Goal: Communication & Community: Answer question/provide support

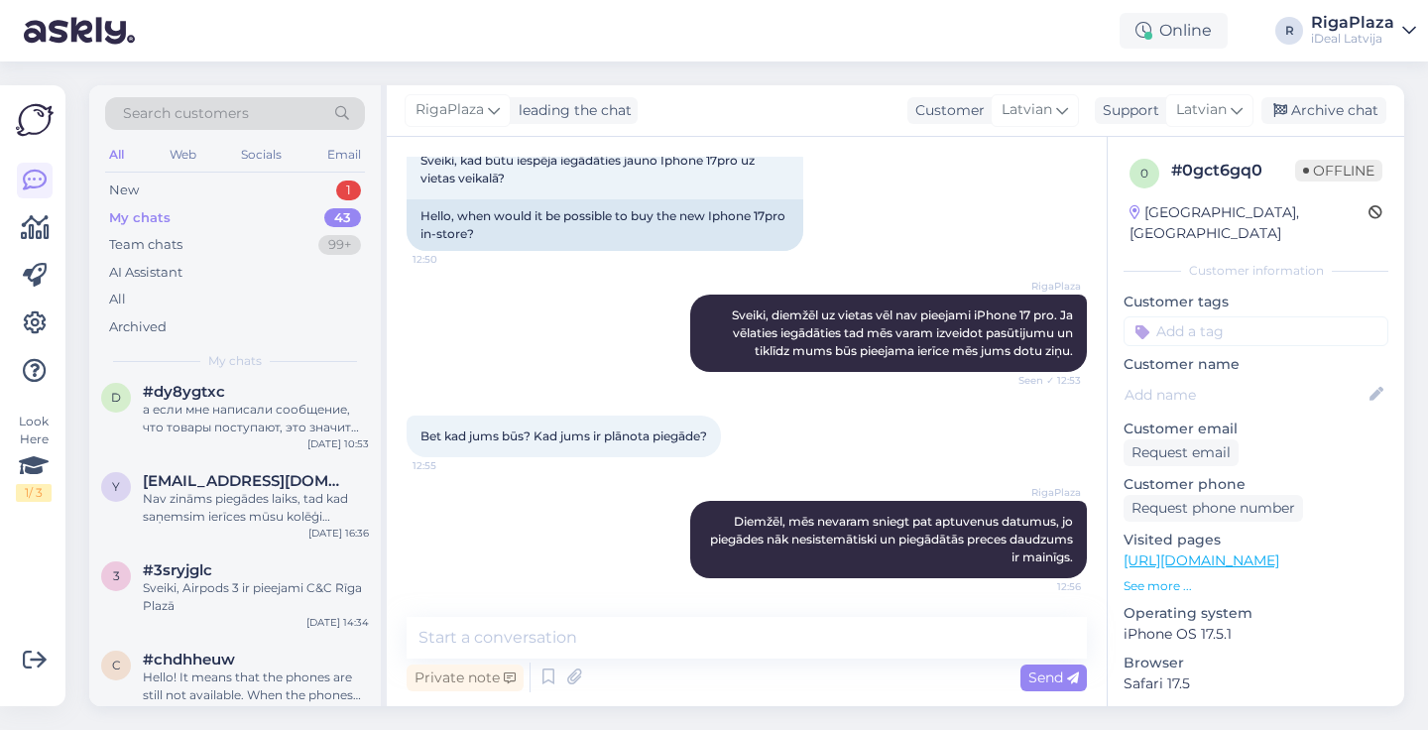
scroll to position [3297, 0]
click at [204, 181] on div "New 1" at bounding box center [235, 191] width 260 height 28
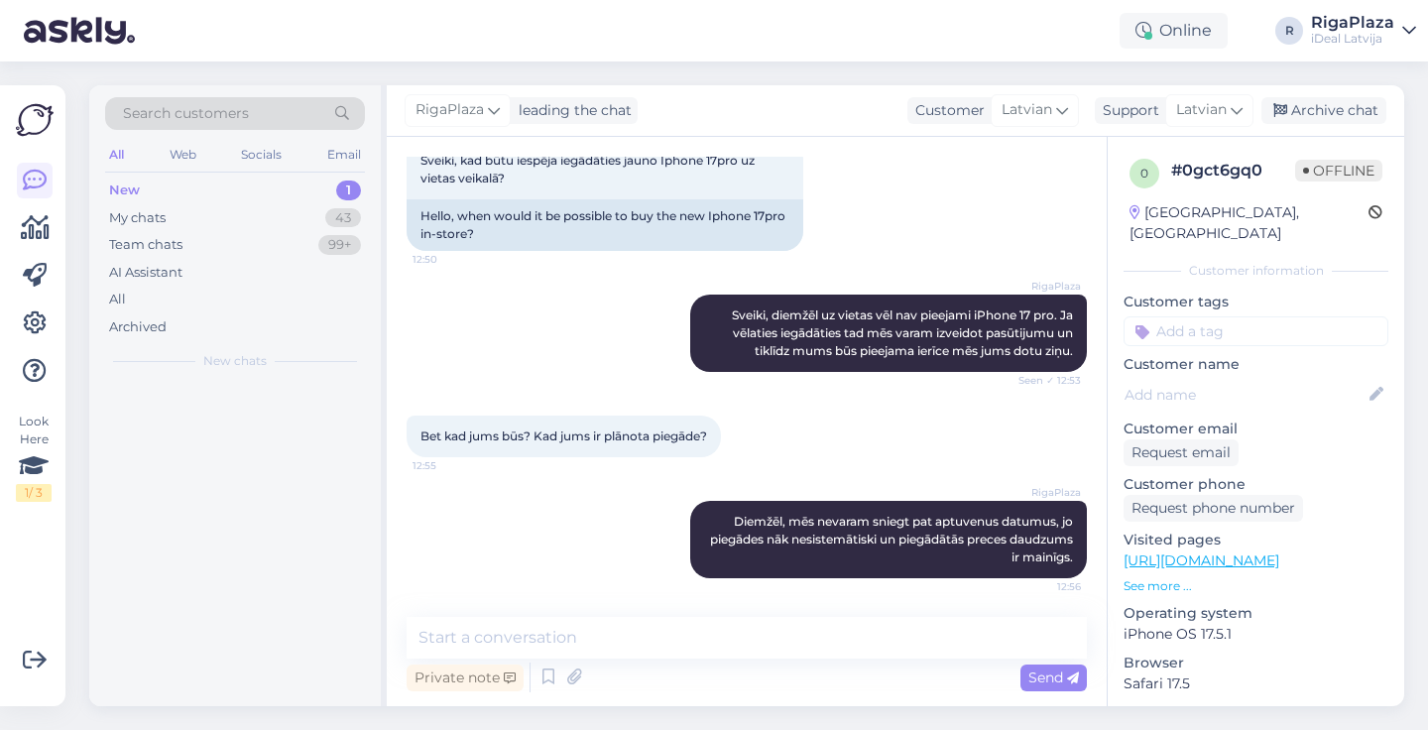
scroll to position [0, 0]
click at [266, 392] on div "b #bpggihuz Oct 7 11:39" at bounding box center [235, 426] width 292 height 89
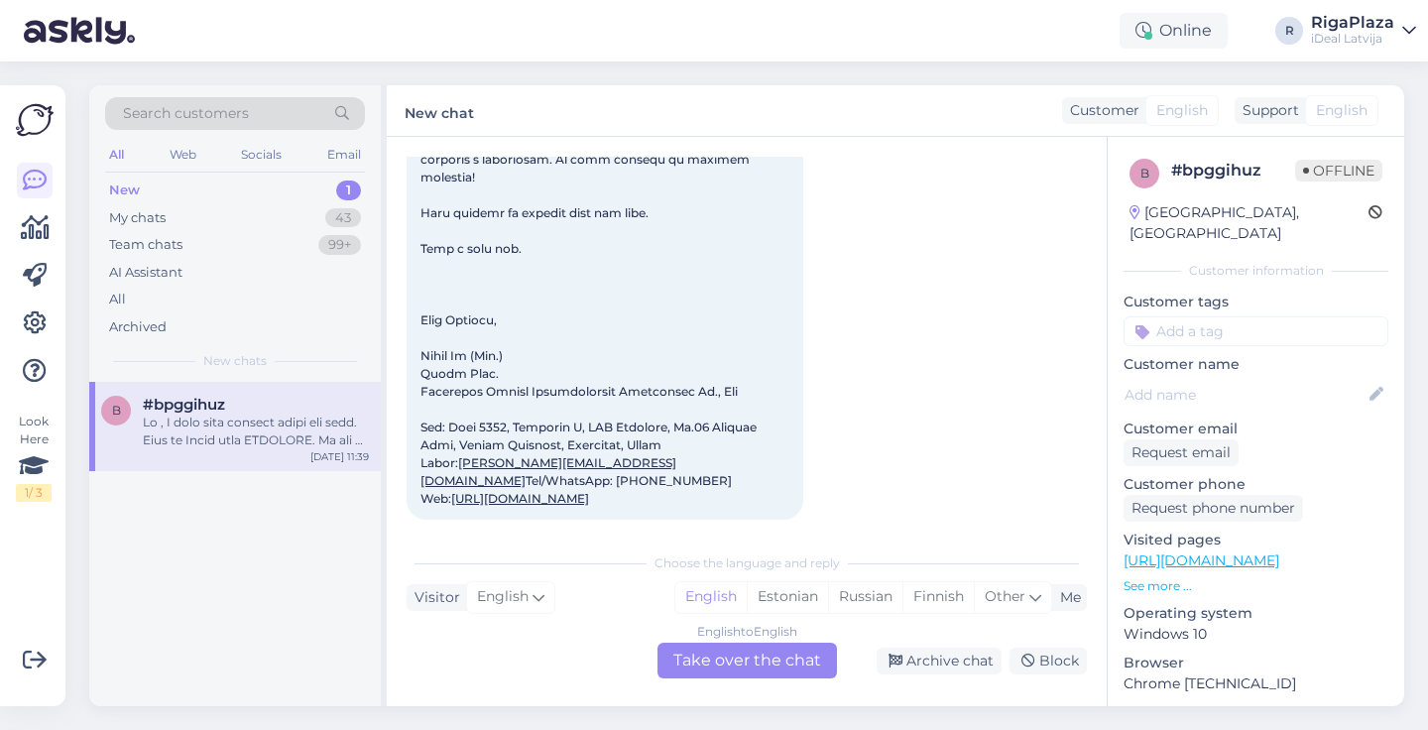
scroll to position [836, 0]
click at [278, 201] on div "New 1" at bounding box center [235, 191] width 260 height 28
click at [290, 210] on div "My chats 43" at bounding box center [235, 218] width 260 height 28
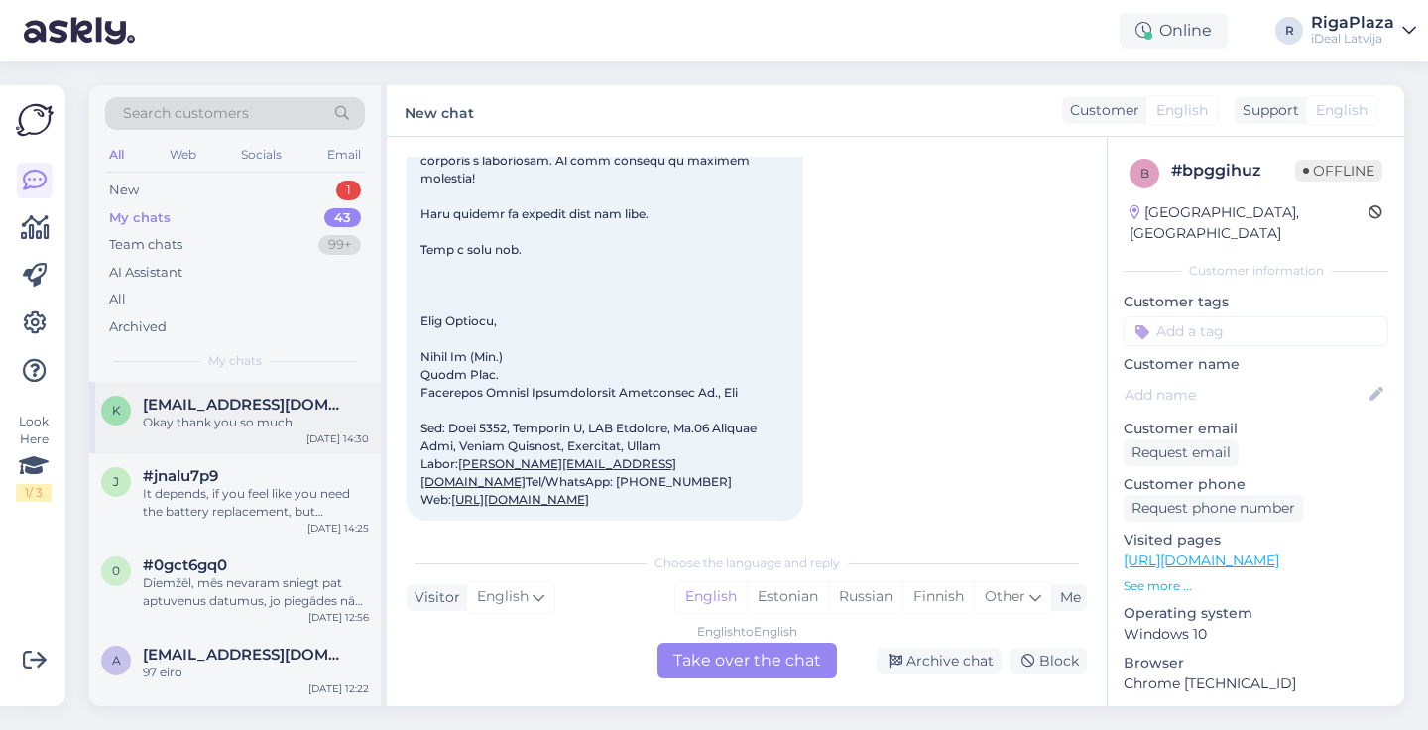
click at [221, 420] on div "Okay thank you so much" at bounding box center [256, 423] width 226 height 18
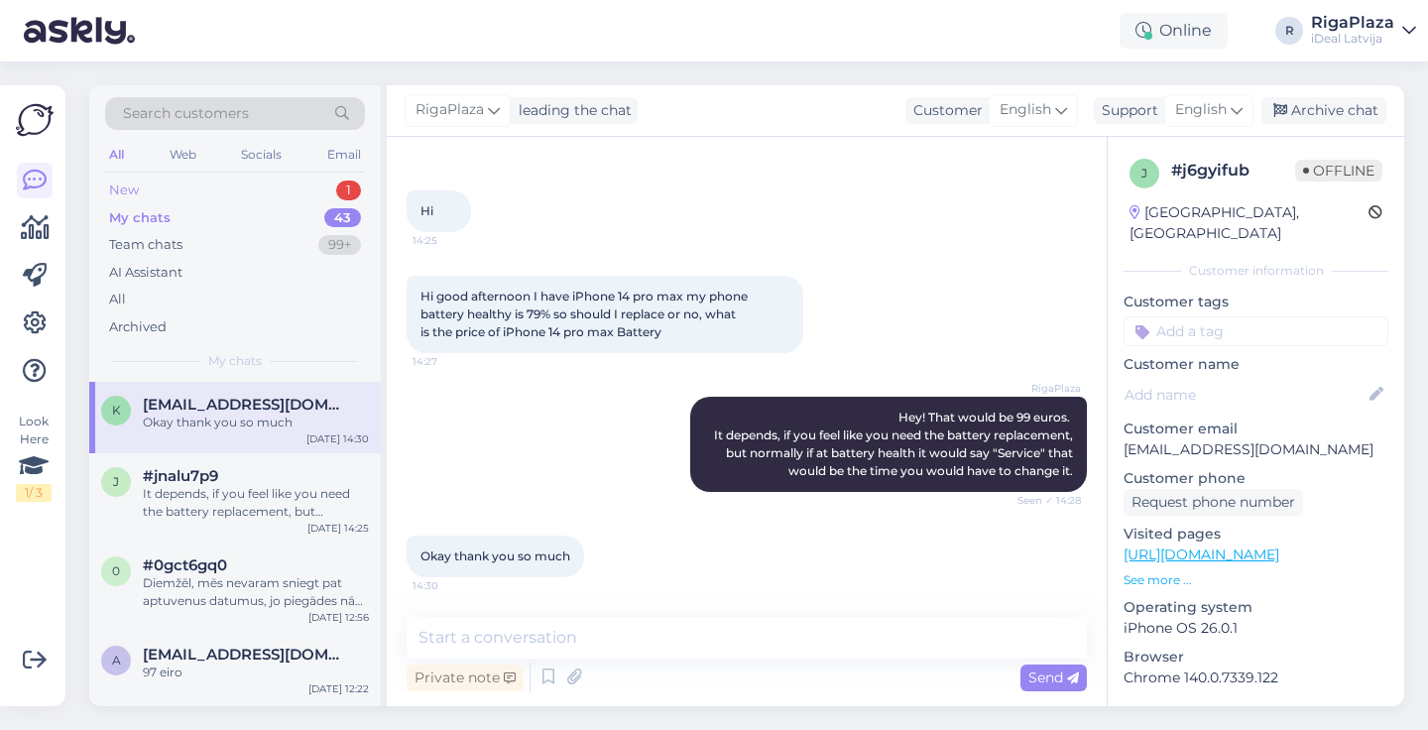
scroll to position [0, 0]
click at [683, 186] on div "Oct 7 2025 Hi 14:25" at bounding box center [747, 190] width 680 height 127
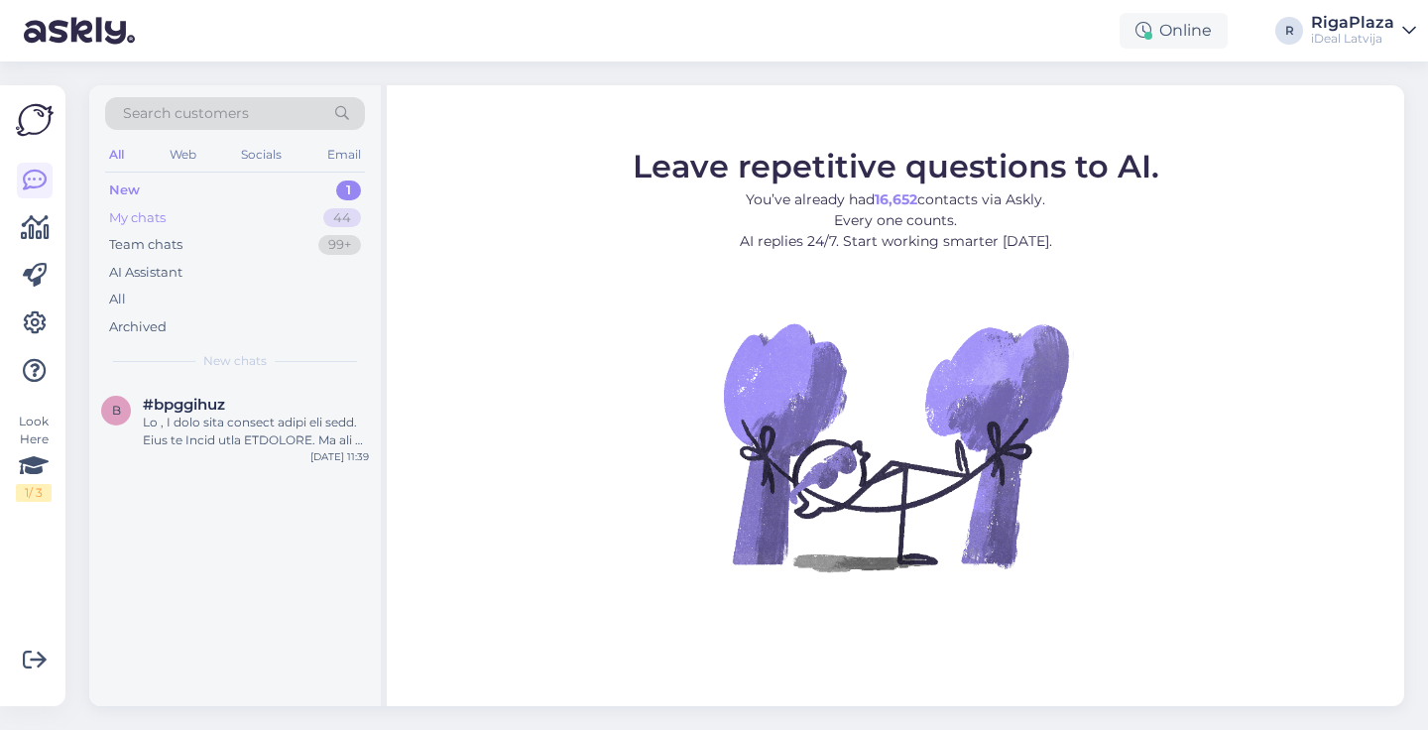
click at [201, 218] on div "My chats 44" at bounding box center [235, 218] width 260 height 28
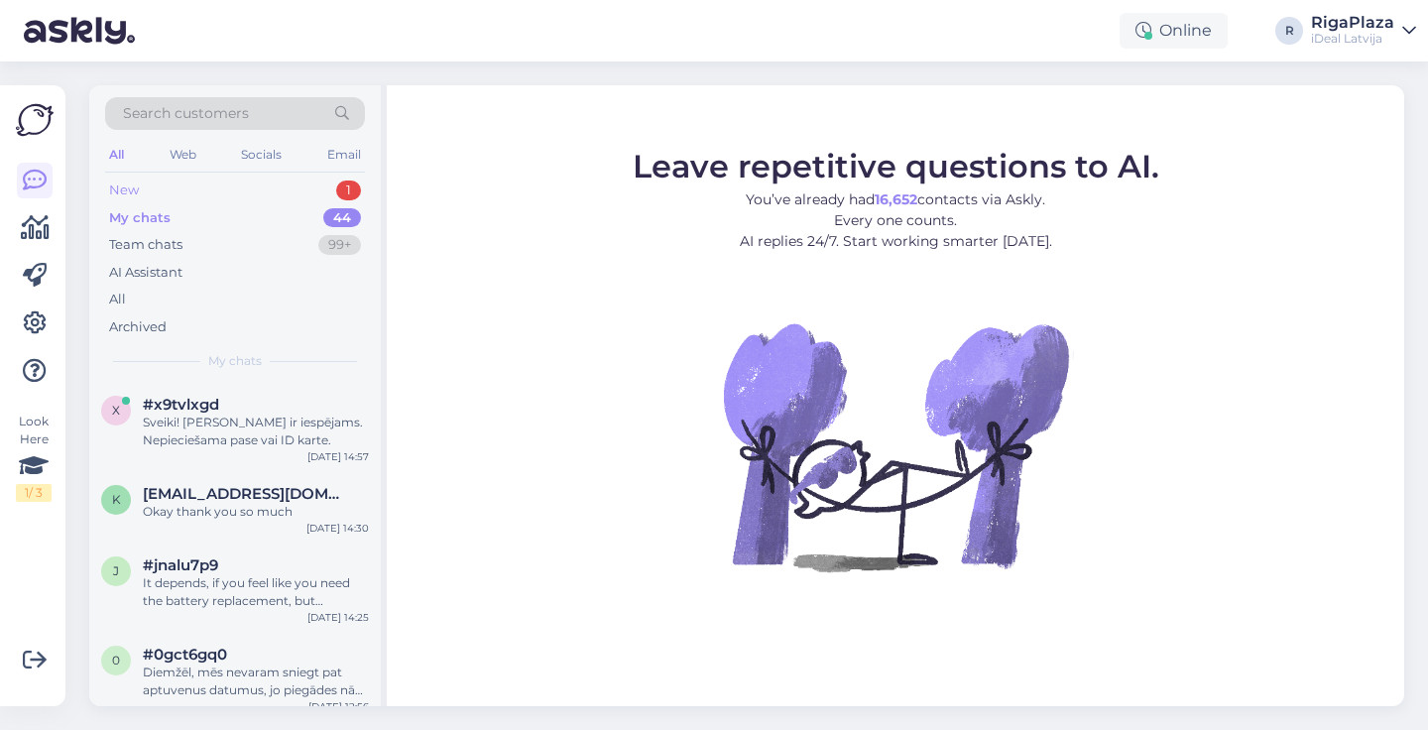
click at [243, 188] on div "New 1" at bounding box center [235, 191] width 260 height 28
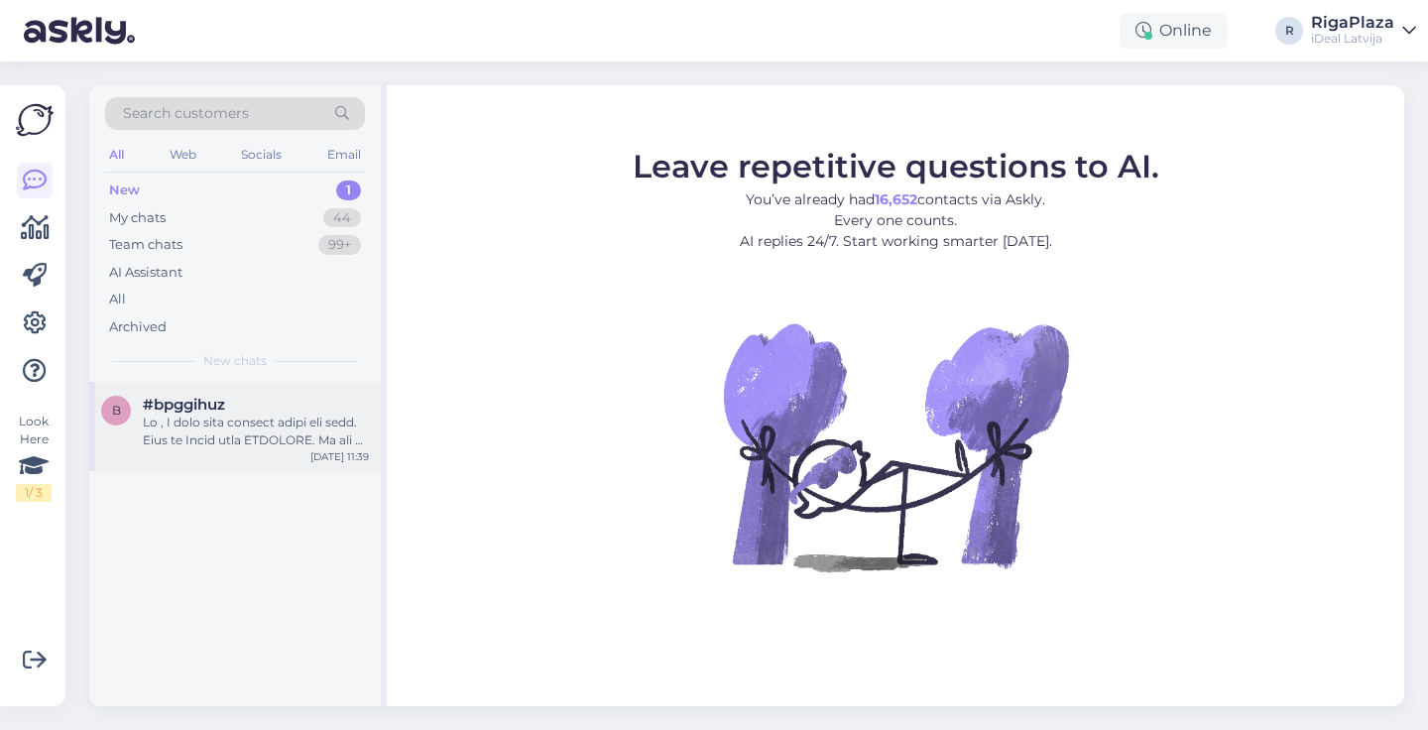
click at [266, 426] on div at bounding box center [256, 432] width 226 height 36
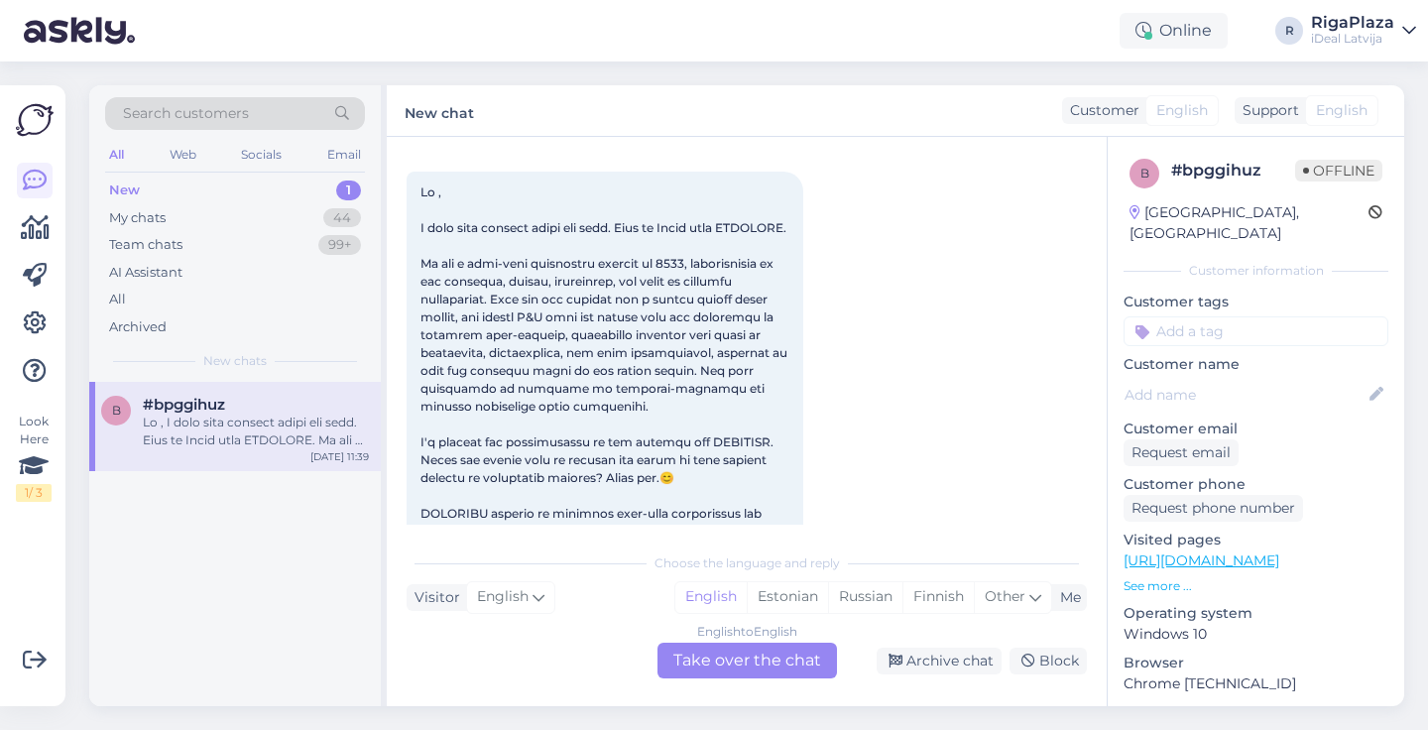
scroll to position [105, 0]
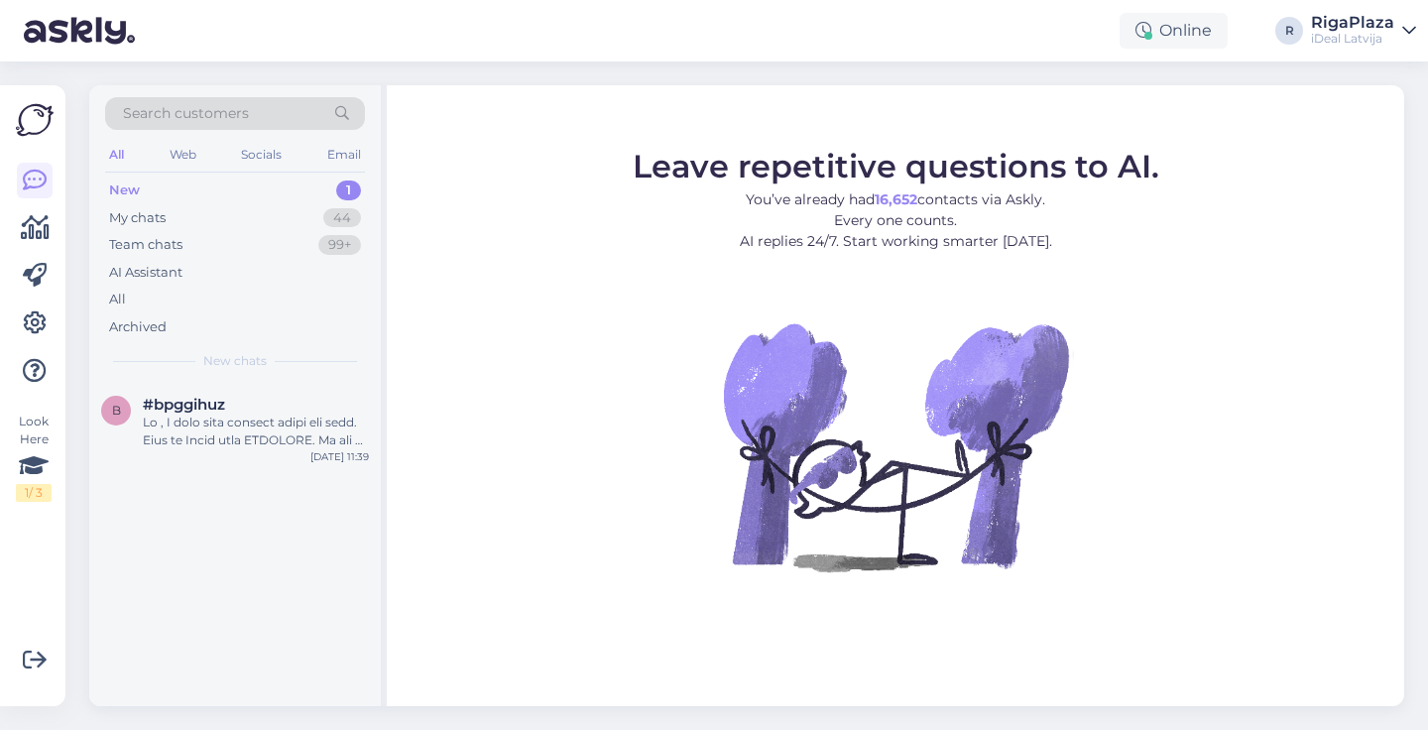
click at [729, 4] on div "Online R RigaPlaza iDeal [GEOGRAPHIC_DATA]" at bounding box center [714, 30] width 1428 height 61
click at [177, 215] on div "My chats 44" at bounding box center [235, 218] width 260 height 28
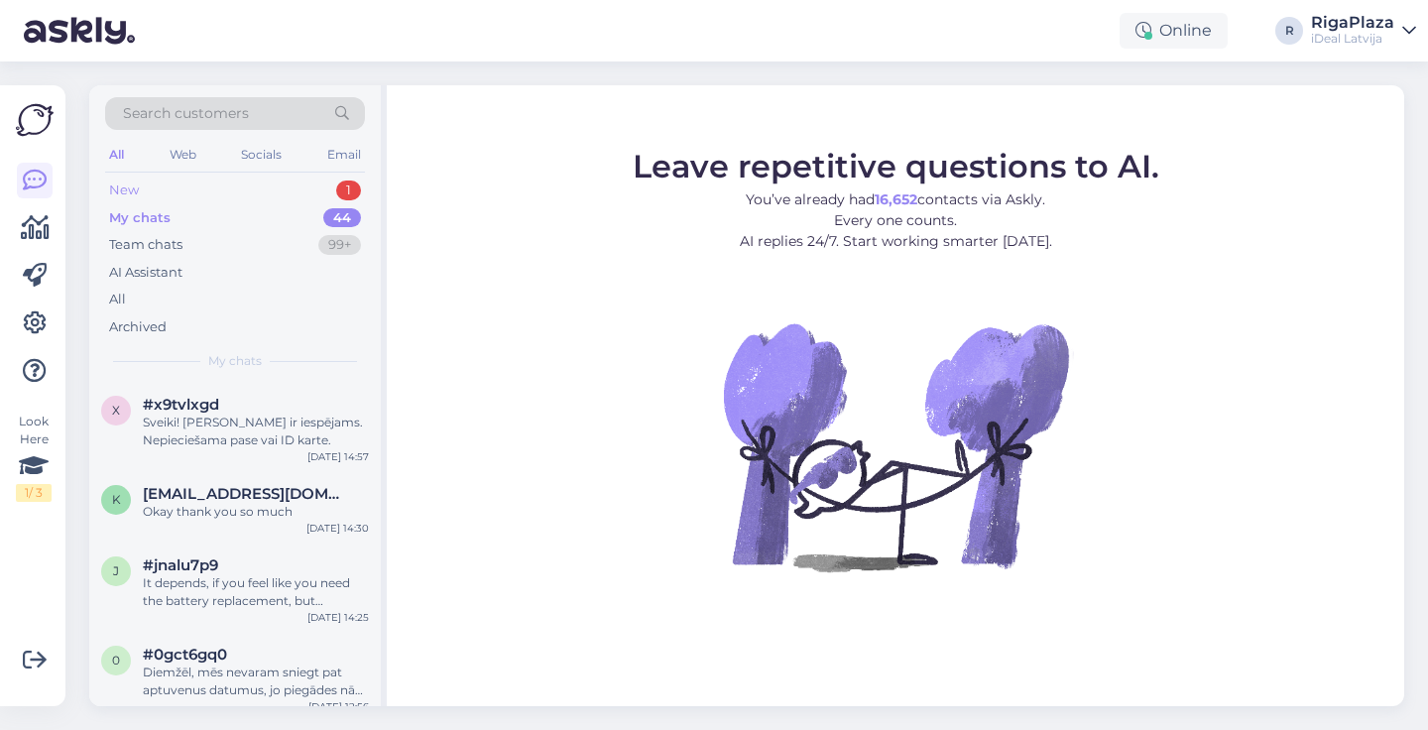
click at [226, 197] on div "New 1" at bounding box center [235, 191] width 260 height 28
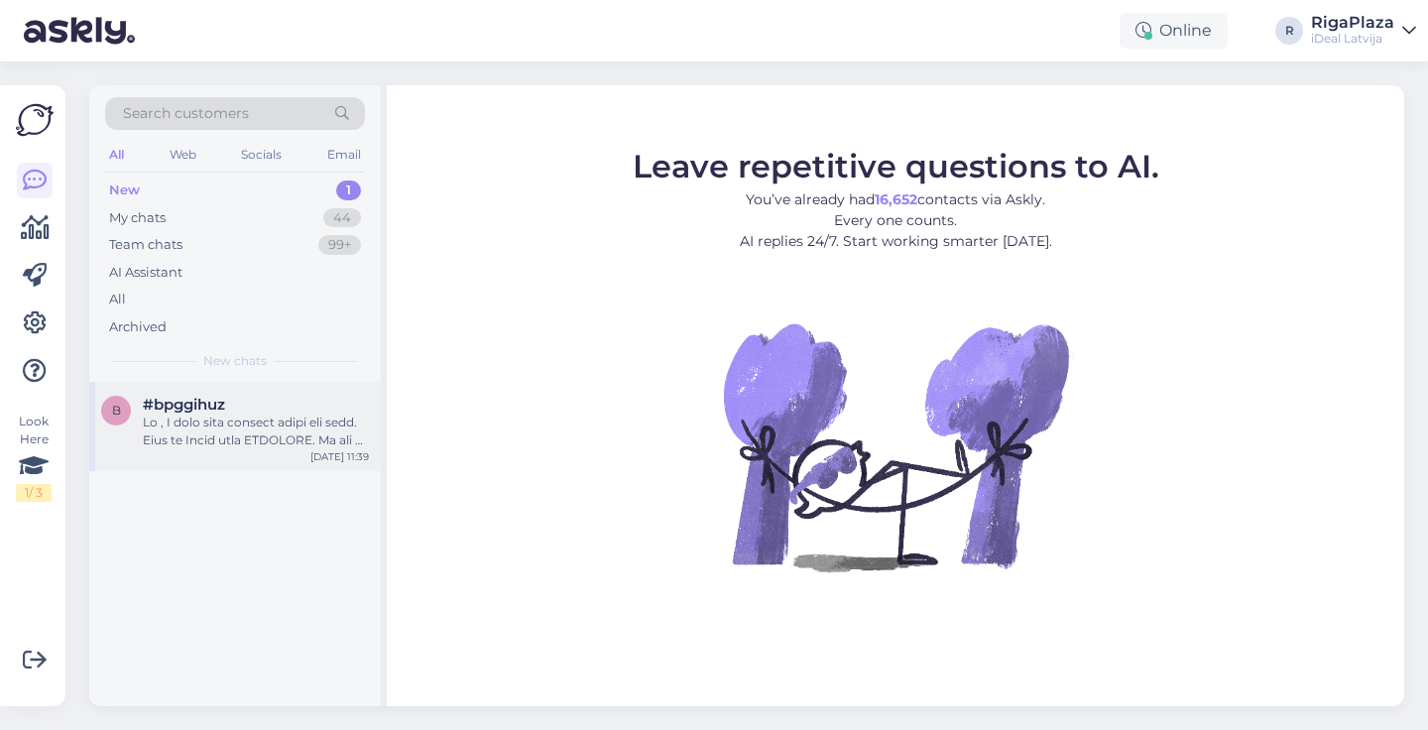
click at [243, 425] on div at bounding box center [256, 432] width 226 height 36
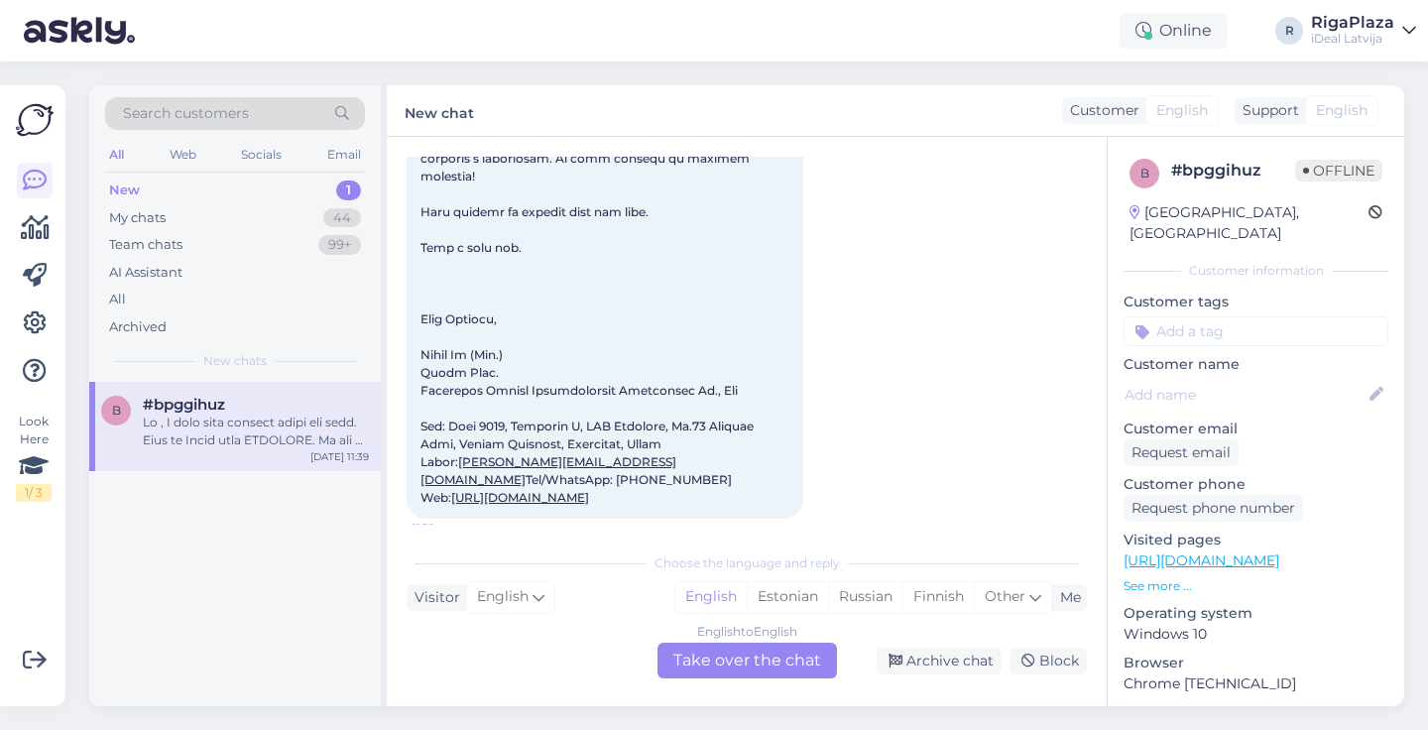
scroll to position [836, 0]
click at [204, 209] on div "My chats 44" at bounding box center [235, 218] width 260 height 28
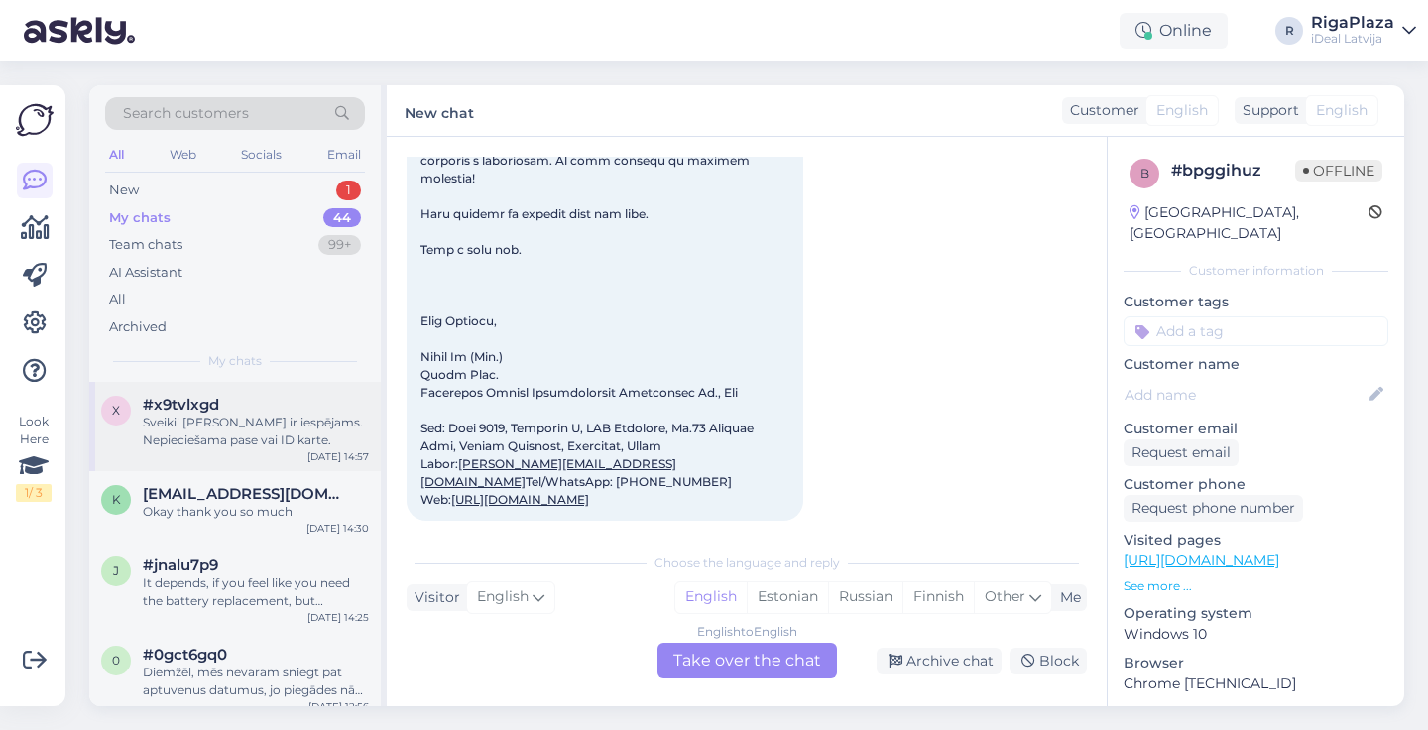
click at [204, 414] on div "Sveiki! [PERSON_NAME] ir iespējams. Nepieciešama pase vai ID karte." at bounding box center [256, 432] width 226 height 36
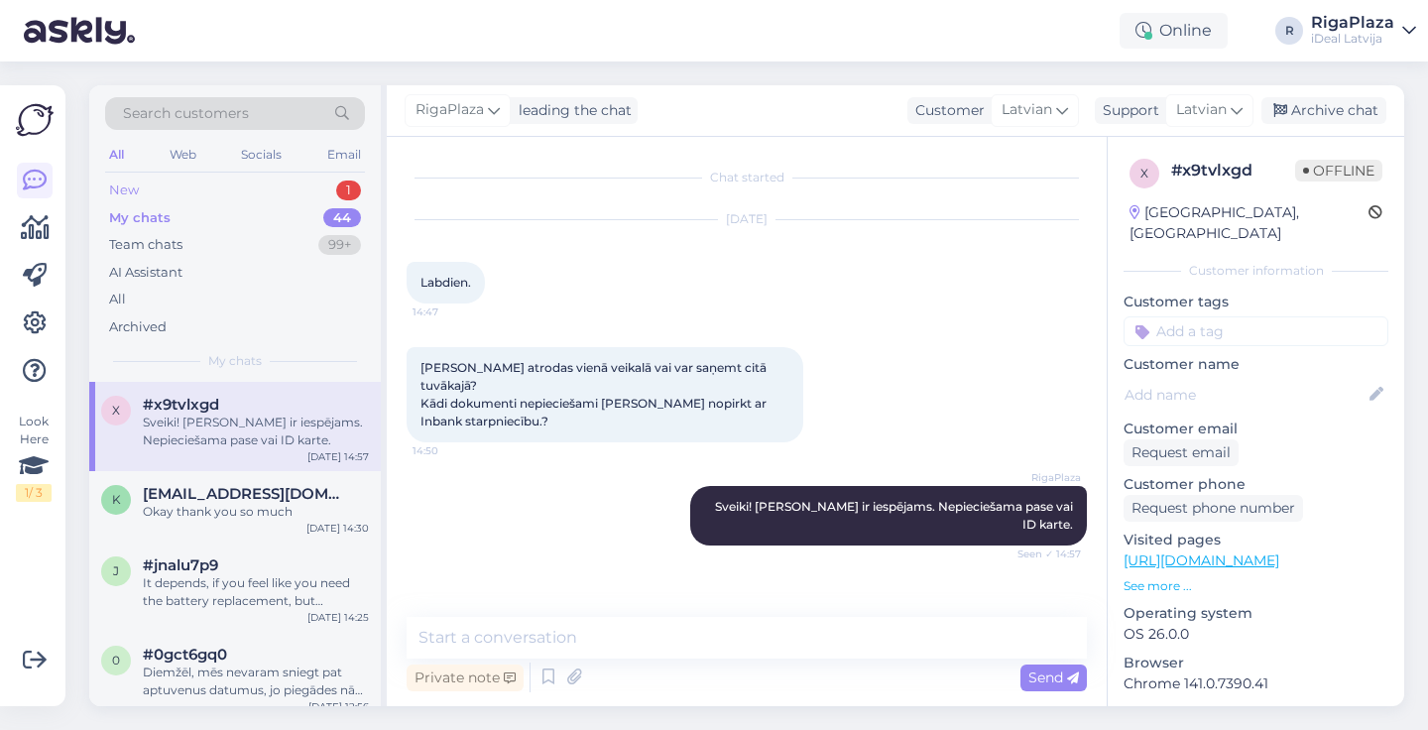
click at [207, 191] on div "New 1" at bounding box center [235, 191] width 260 height 28
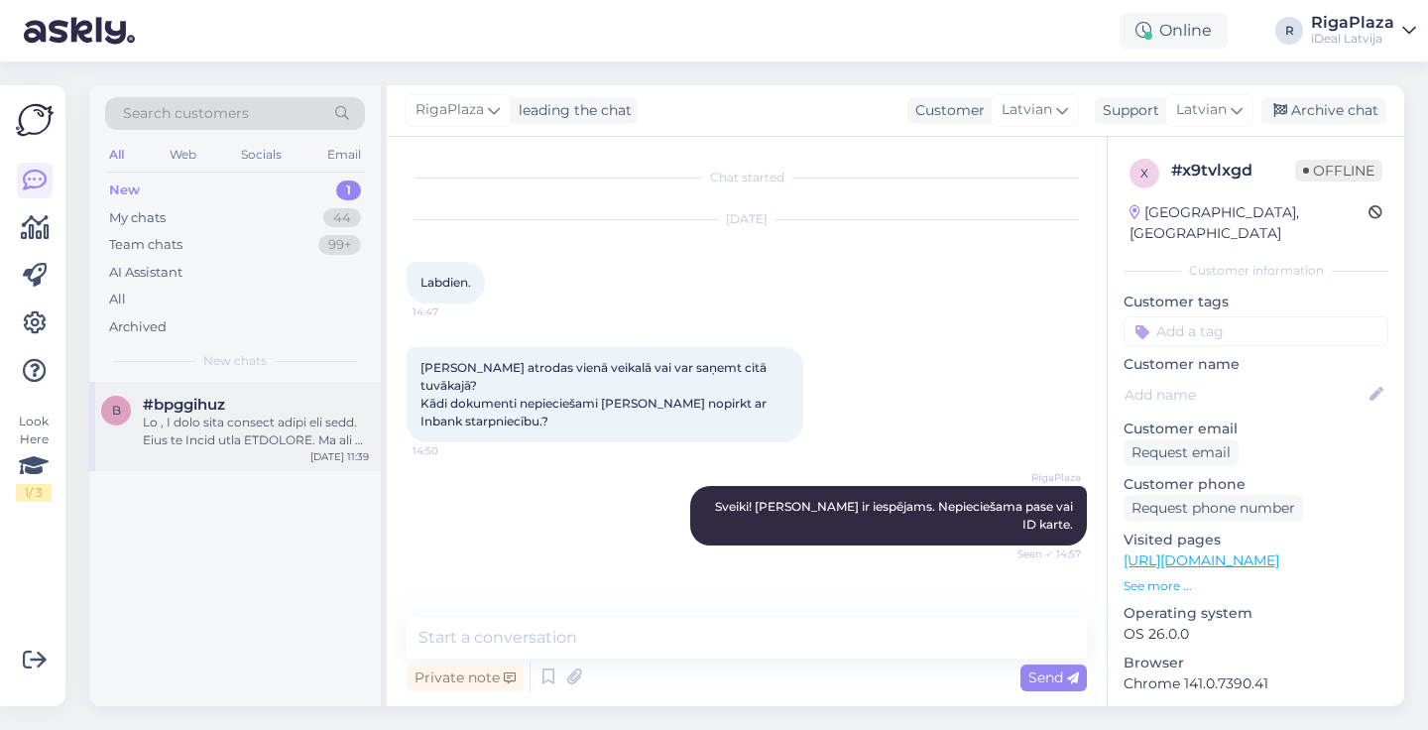
click at [288, 428] on div at bounding box center [256, 432] width 226 height 36
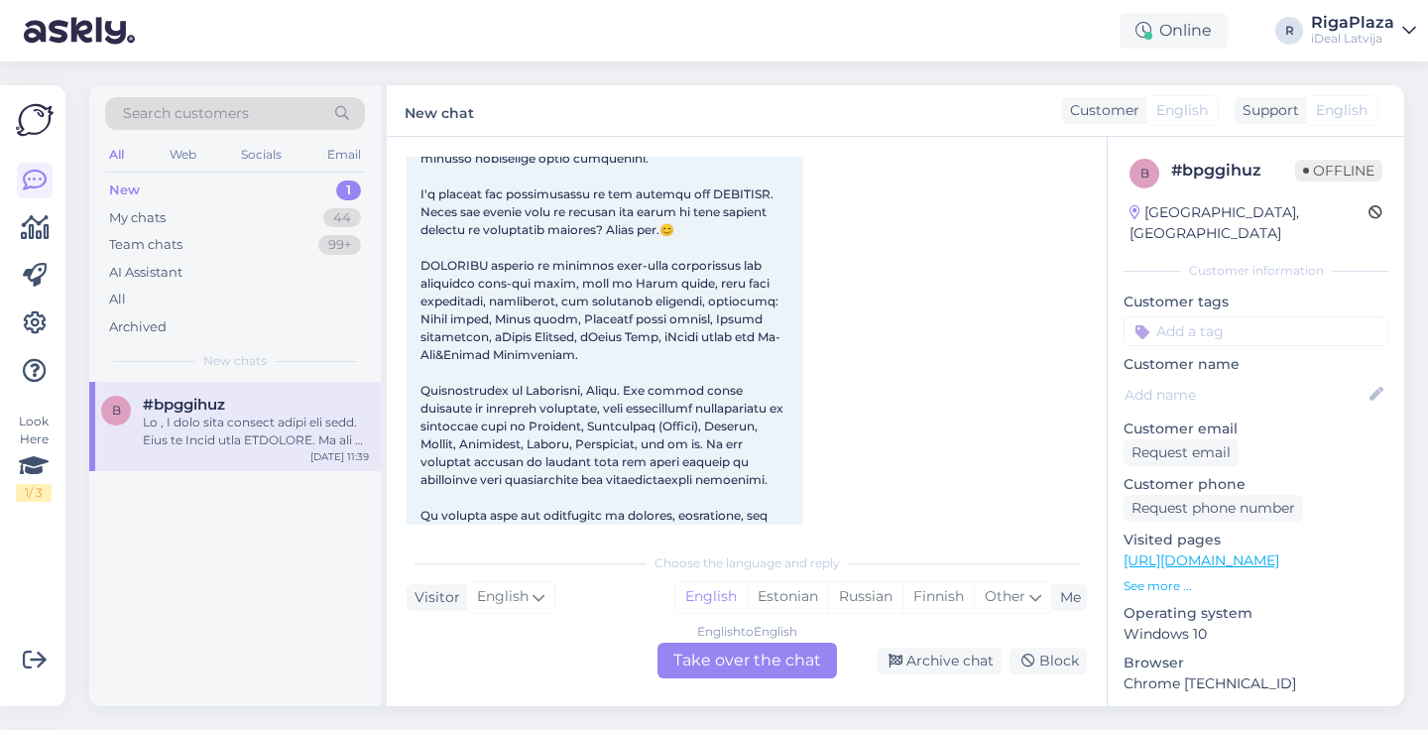
scroll to position [339, 0]
drag, startPoint x: 595, startPoint y: 378, endPoint x: 509, endPoint y: 359, distance: 88.3
click at [509, 359] on div "[PERSON_NAME][EMAIL_ADDRESS][DOMAIN_NAME] Tel/WhatsApp: [PHONE_NUMBER] Web: [UR…" at bounding box center [605, 470] width 397 height 1095
click at [594, 348] on span "[PERSON_NAME][EMAIL_ADDRESS][DOMAIN_NAME] Tel/WhatsApp: [PHONE_NUMBER] Web: [UR…" at bounding box center [606, 470] width 370 height 1068
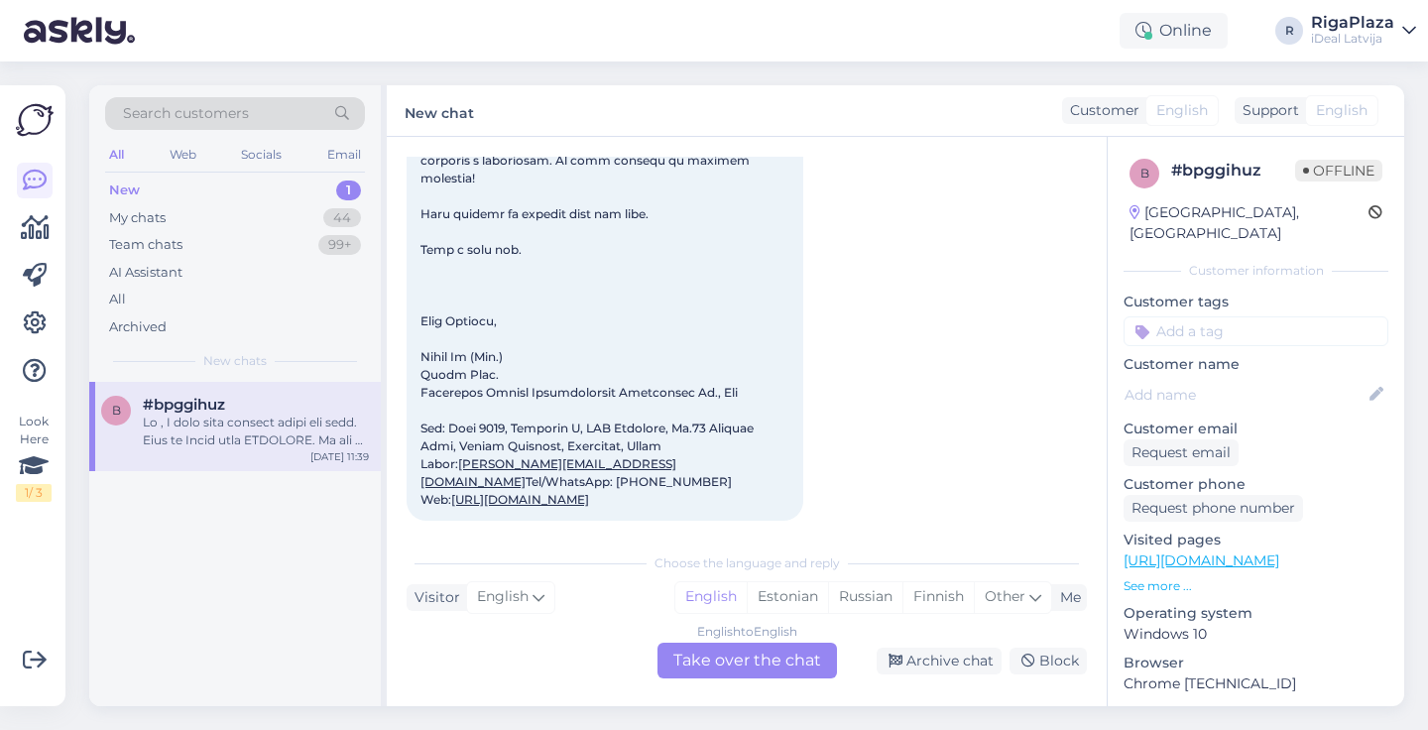
scroll to position [742, 0]
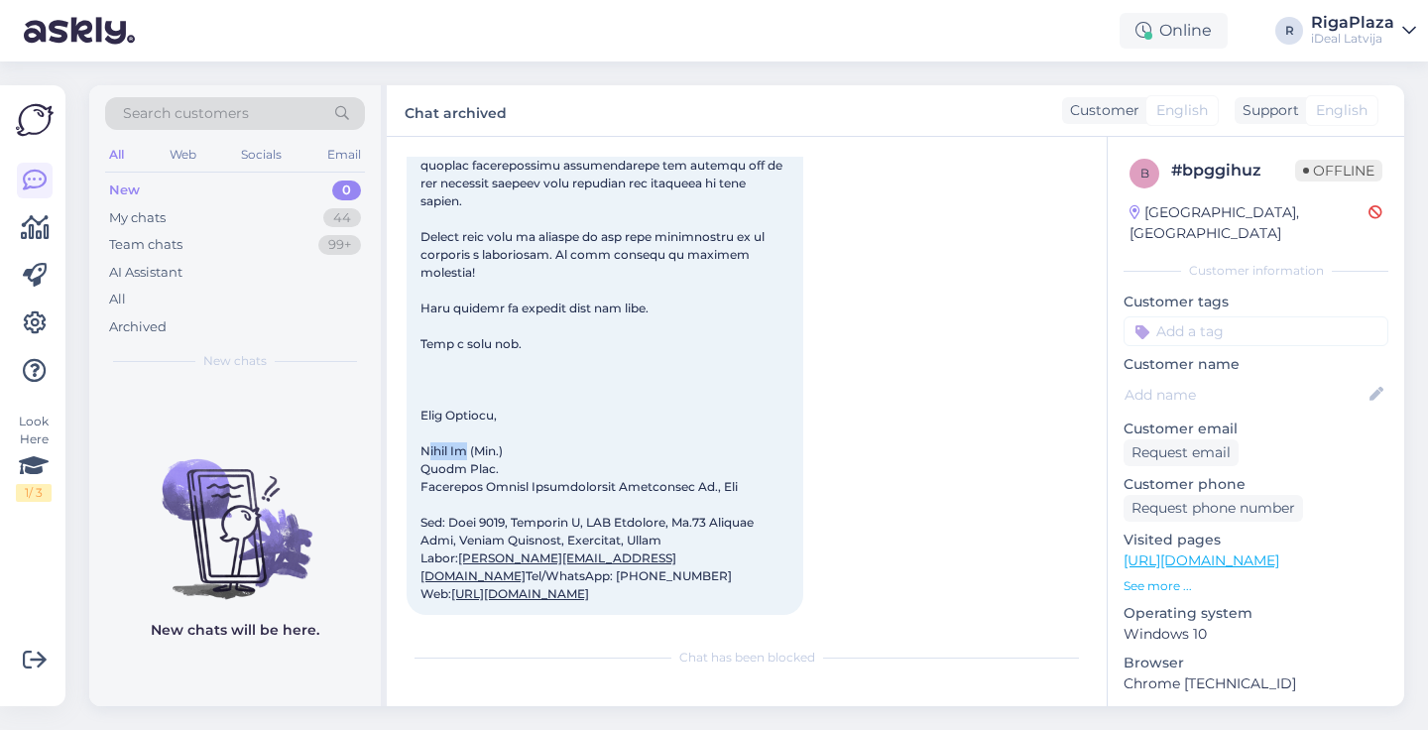
drag, startPoint x: 427, startPoint y: 434, endPoint x: 467, endPoint y: 435, distance: 39.7
click at [467, 435] on span "[PERSON_NAME][EMAIL_ADDRESS][DOMAIN_NAME] Tel/WhatsApp: [PHONE_NUMBER] Web: [UR…" at bounding box center [606, 67] width 370 height 1068
drag, startPoint x: 636, startPoint y: 572, endPoint x: 676, endPoint y: 542, distance: 50.4
click at [676, 542] on div "[PERSON_NAME][EMAIL_ADDRESS][DOMAIN_NAME] Tel/WhatsApp: [PHONE_NUMBER] Web: [UR…" at bounding box center [605, 67] width 397 height 1095
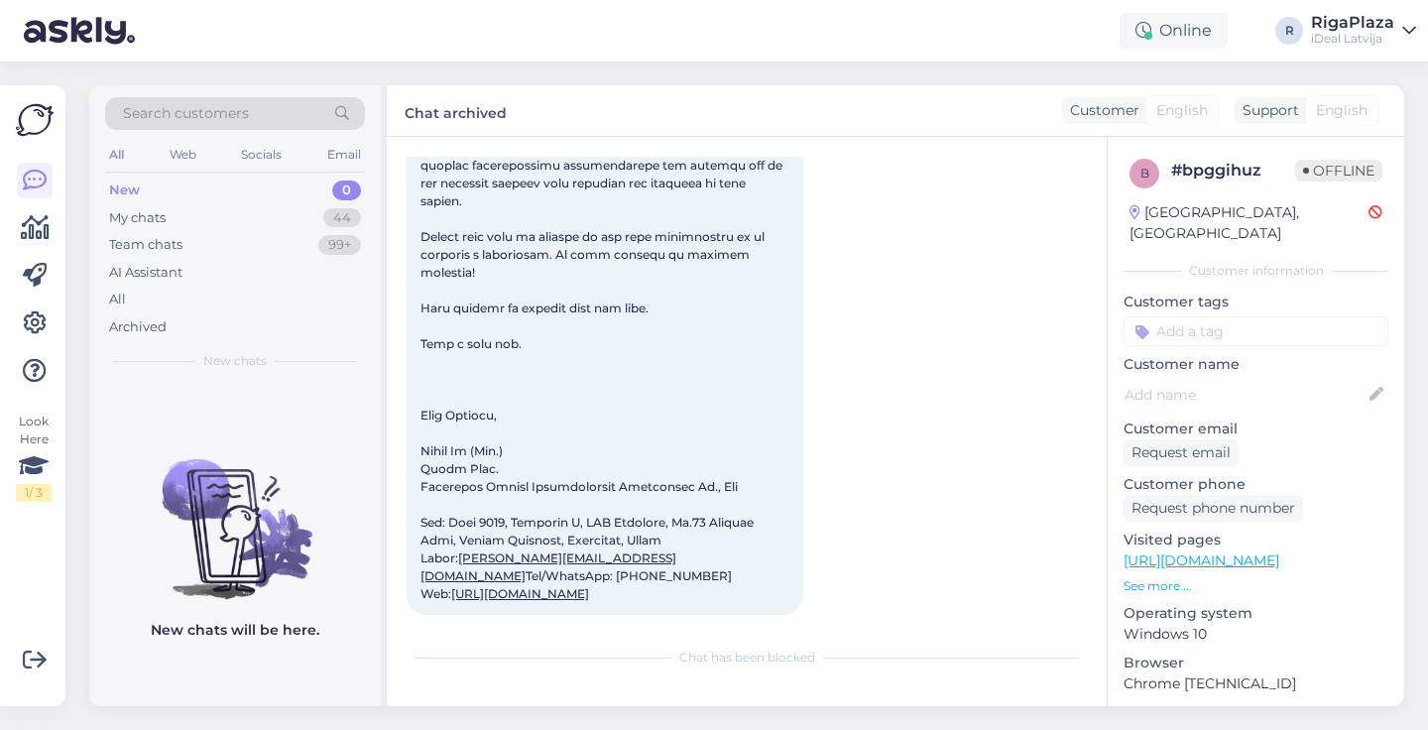
click at [676, 542] on div "[PERSON_NAME][EMAIL_ADDRESS][DOMAIN_NAME] Tel/WhatsApp: [PHONE_NUMBER] Web: [UR…" at bounding box center [605, 67] width 397 height 1095
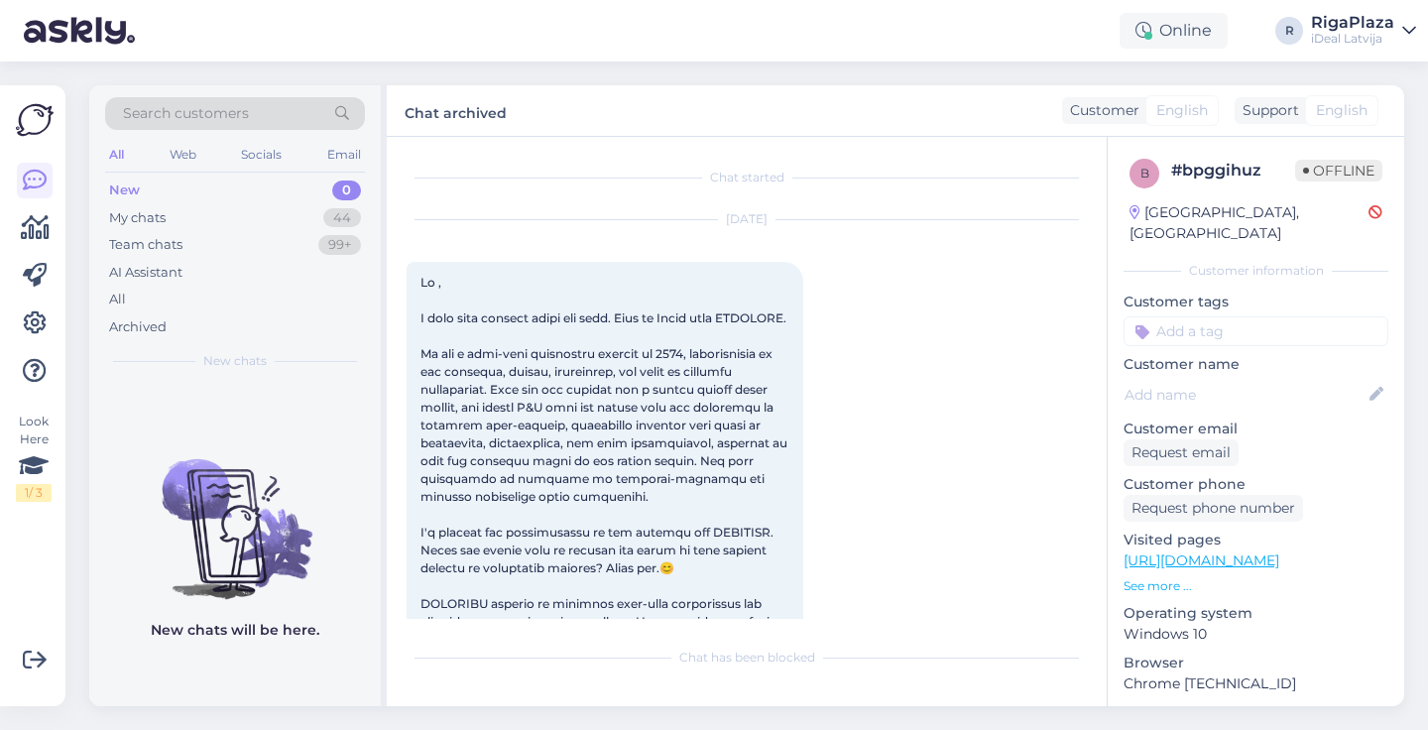
scroll to position [0, 0]
click at [170, 222] on div "My chats 44" at bounding box center [235, 218] width 260 height 28
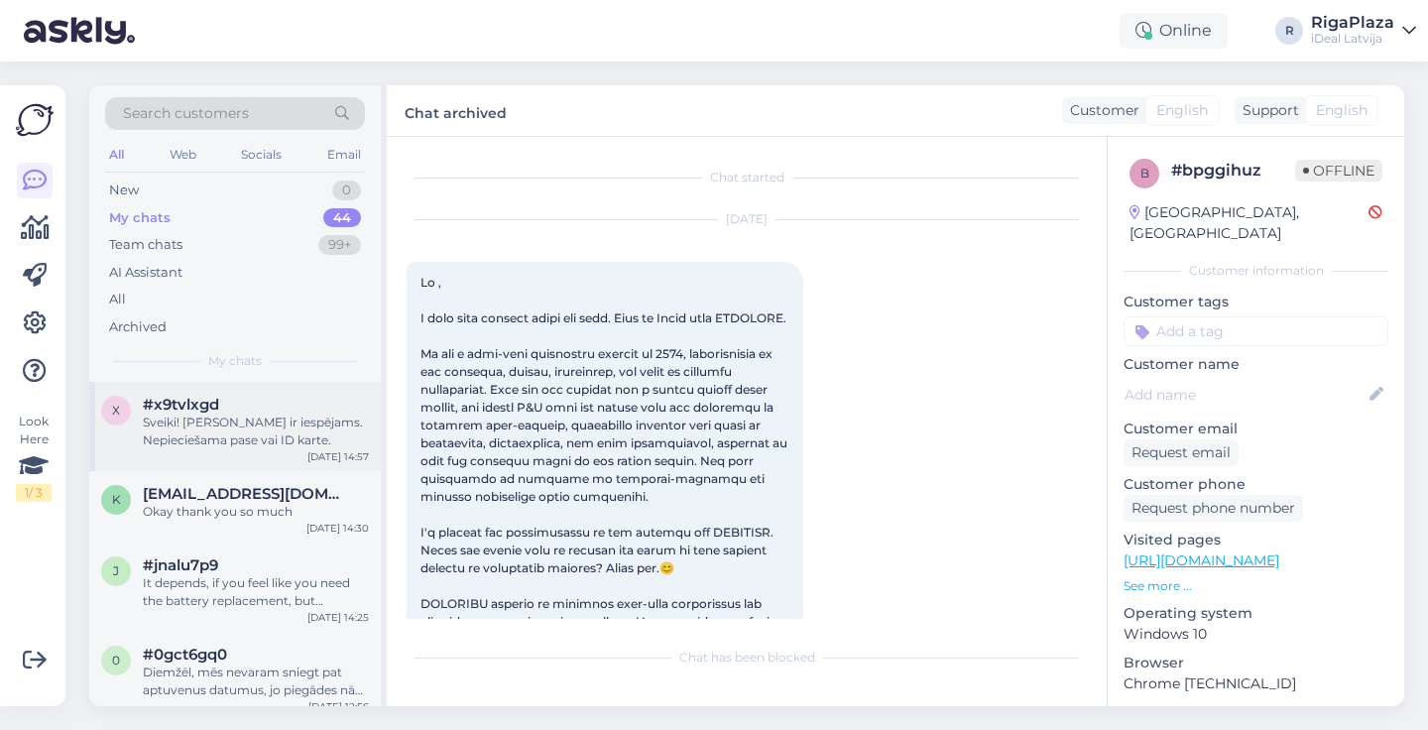
click at [225, 426] on div "Sveiki! [PERSON_NAME] ir iespējams. Nepieciešama pase vai ID karte." at bounding box center [256, 432] width 226 height 36
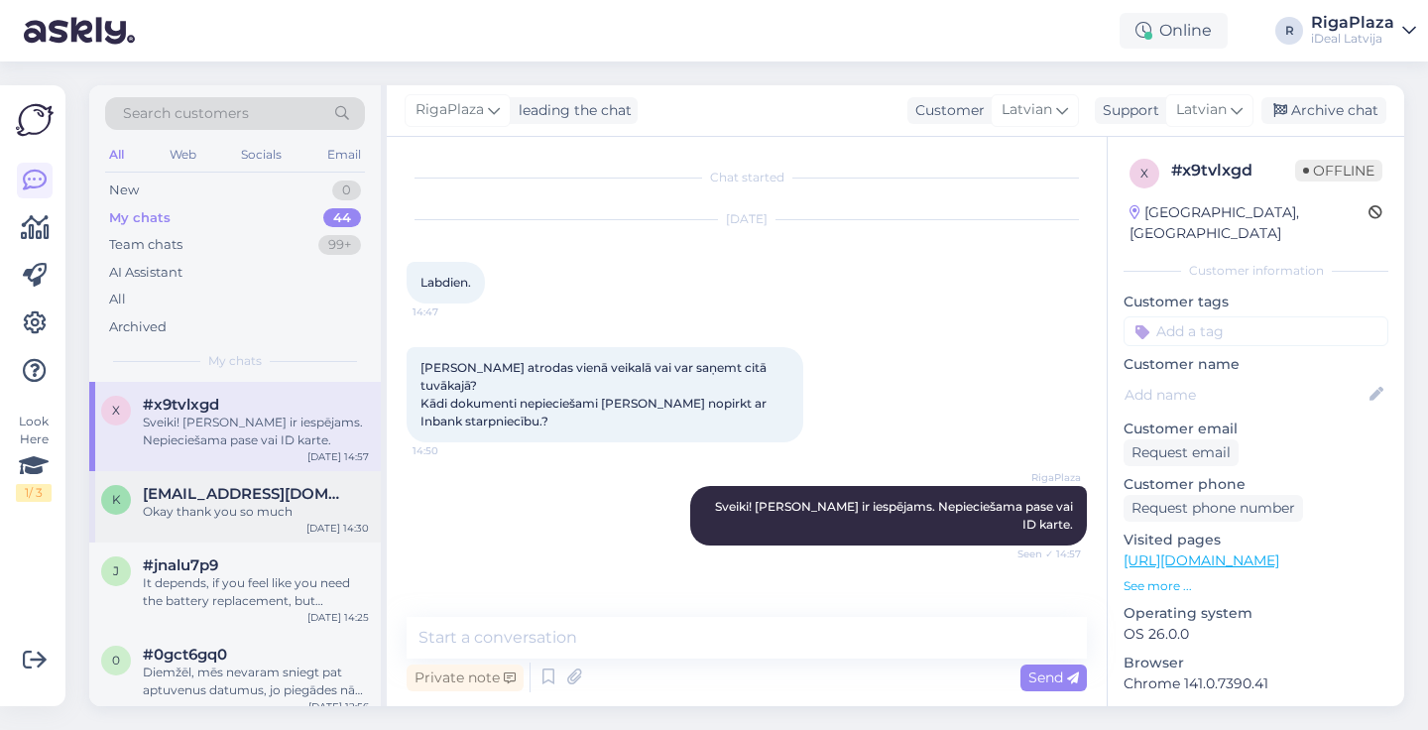
click at [240, 480] on div "k [EMAIL_ADDRESS][DOMAIN_NAME] Okay thank you so much [DATE] 14:30" at bounding box center [235, 506] width 292 height 71
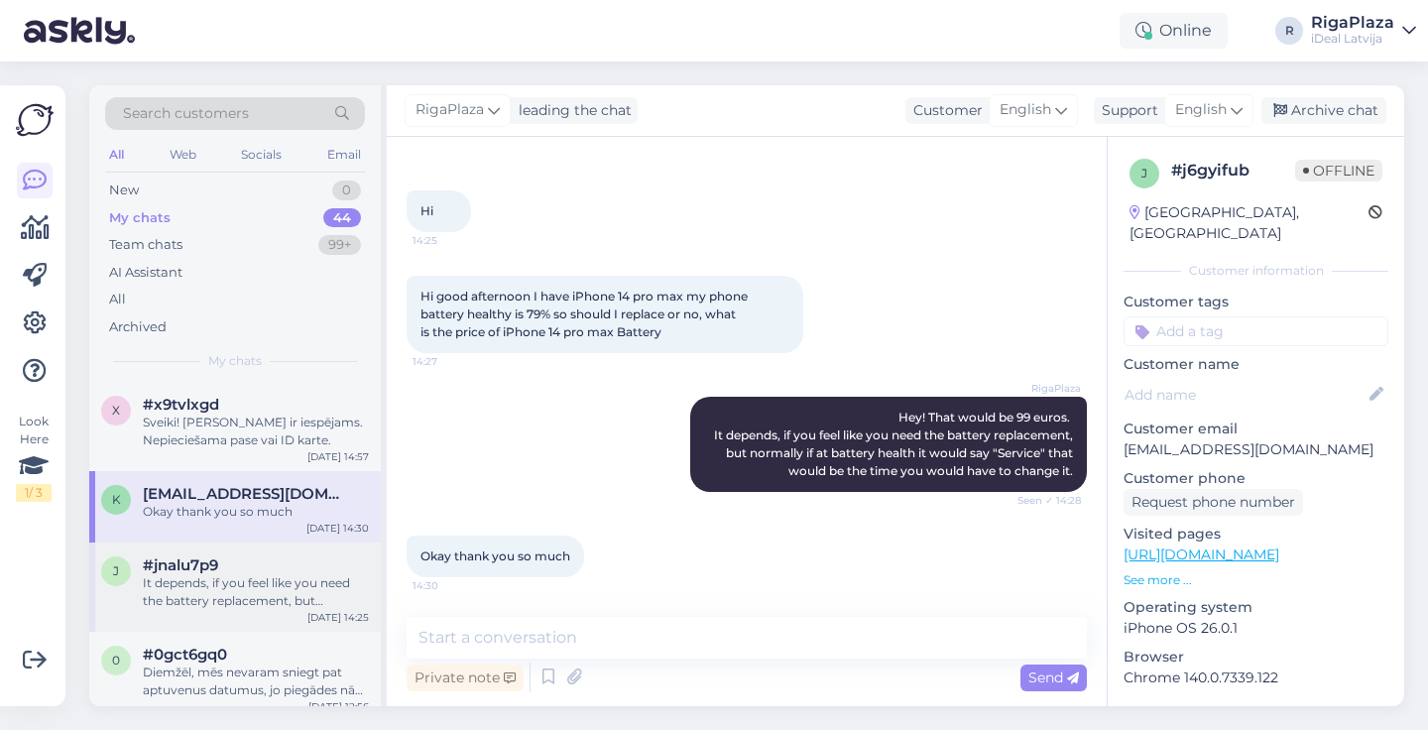
click at [207, 542] on div "j #jnalu7p9 It depends, if you feel like you need the battery replacement, but …" at bounding box center [235, 586] width 292 height 89
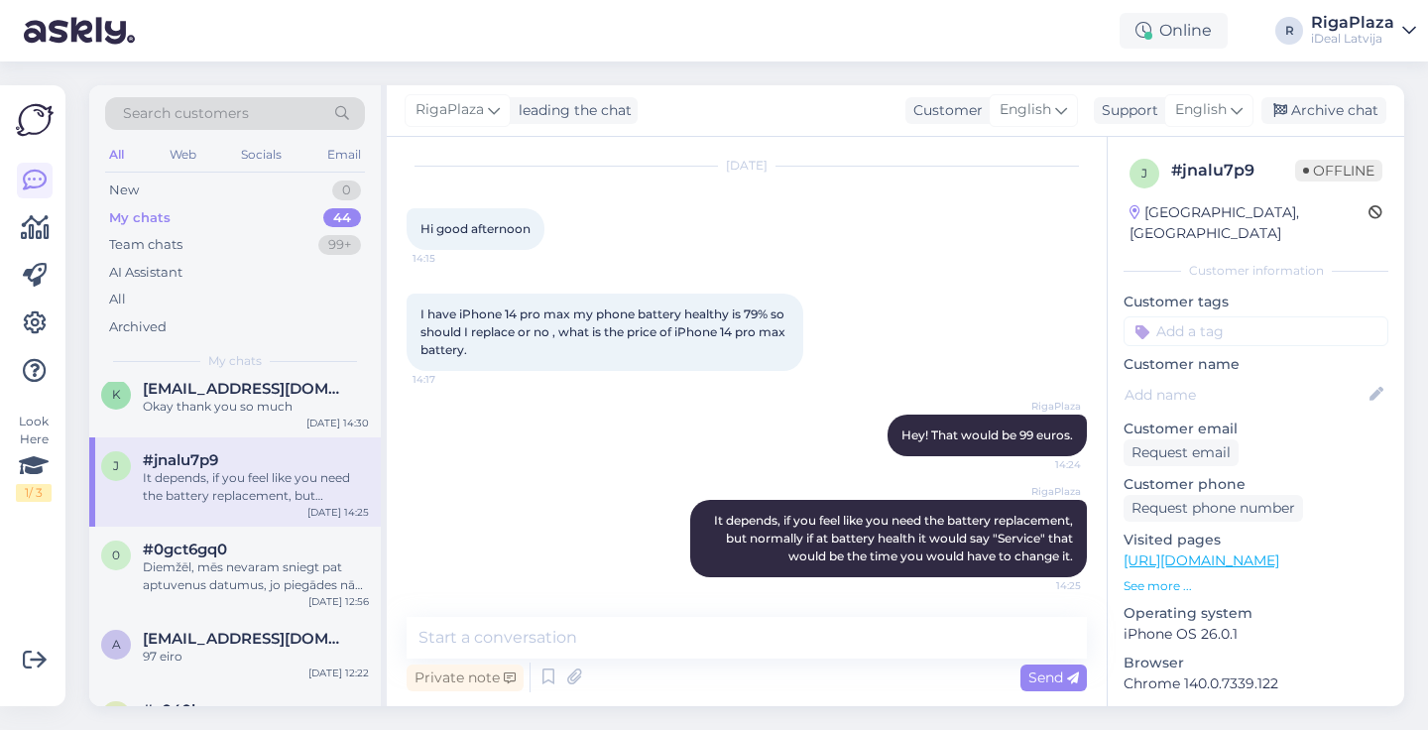
scroll to position [112, 0]
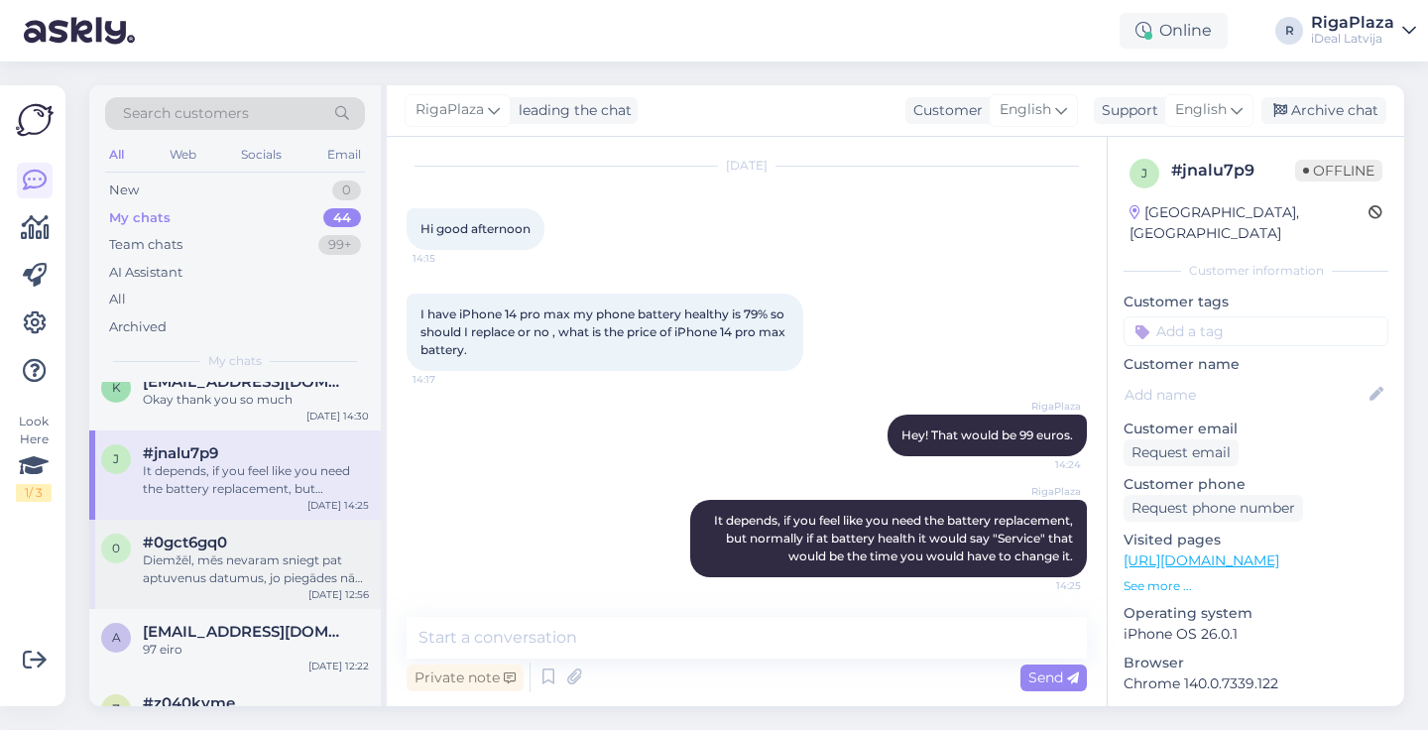
click at [207, 542] on span "#0gct6gq0" at bounding box center [185, 543] width 84 height 18
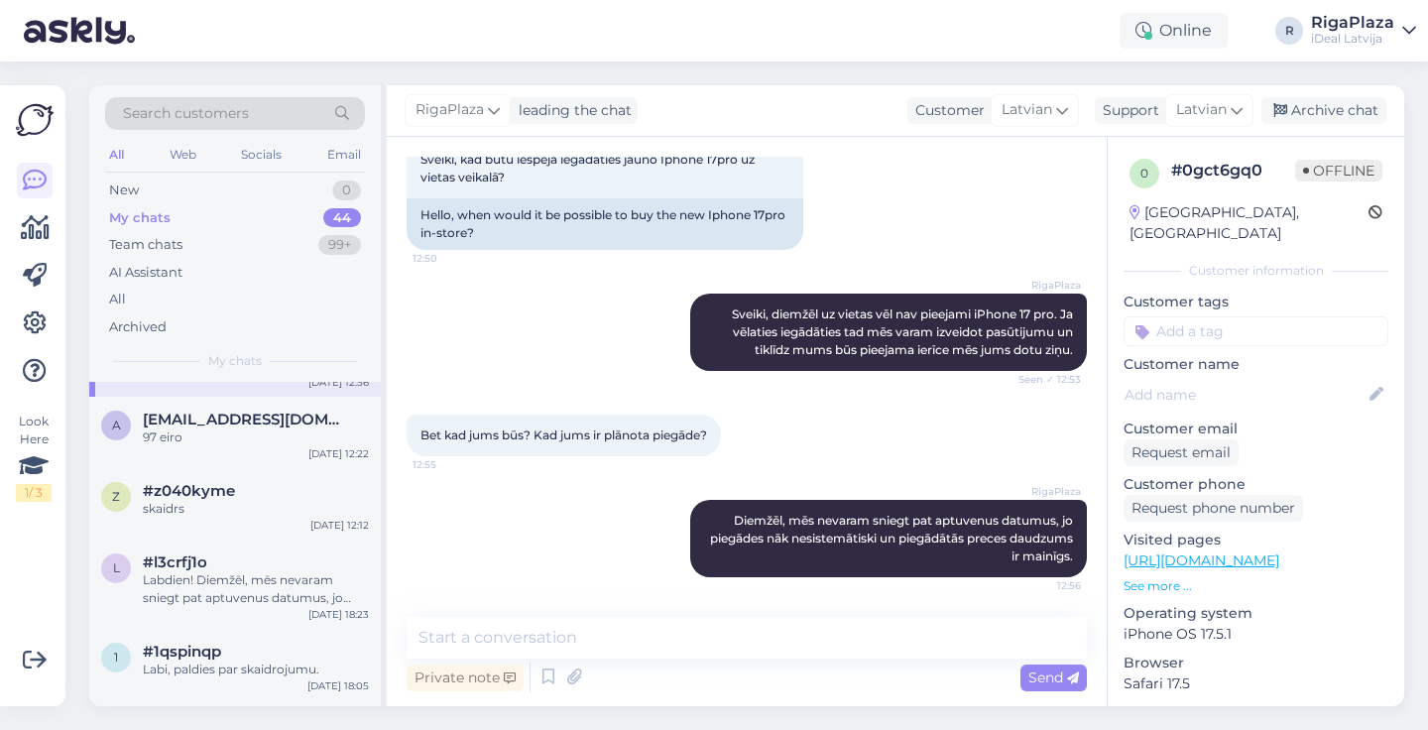
scroll to position [347, 0]
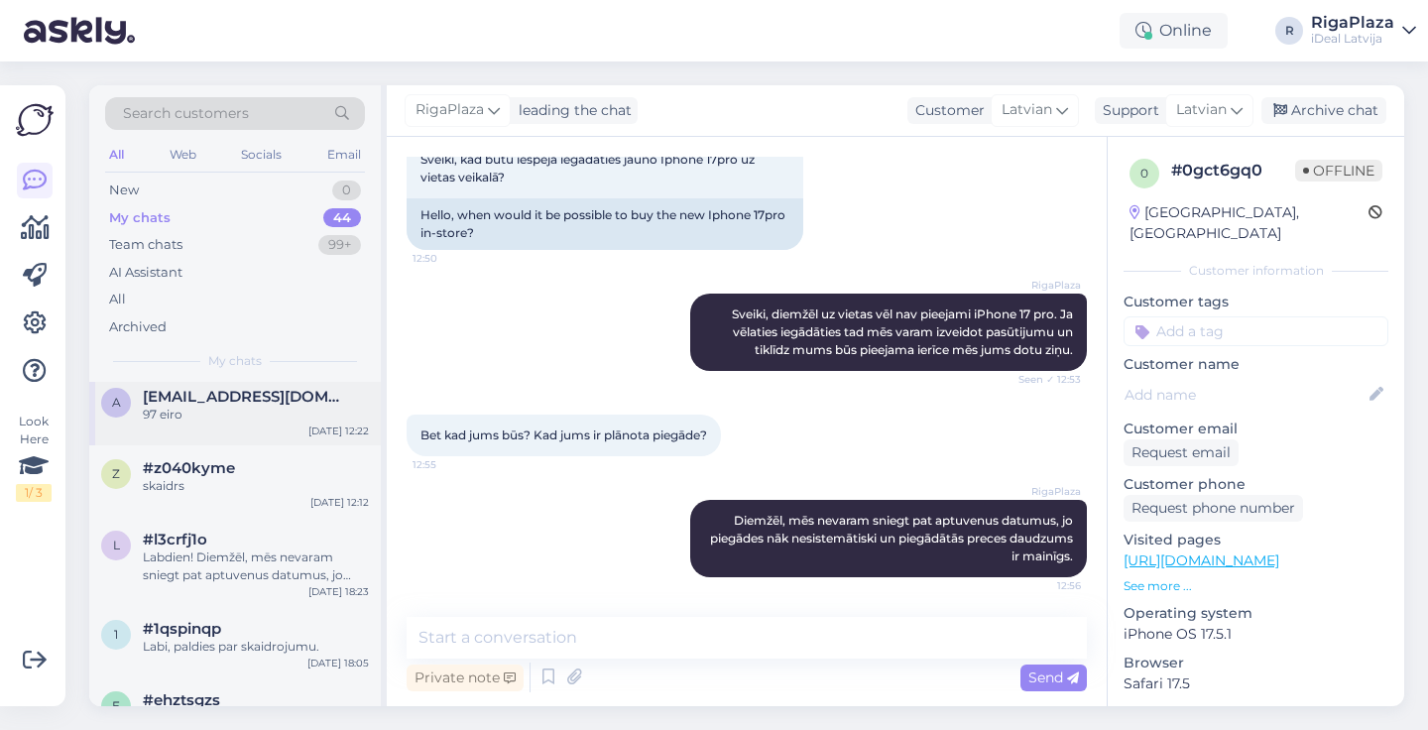
click at [248, 406] on div "97 eiro" at bounding box center [256, 415] width 226 height 18
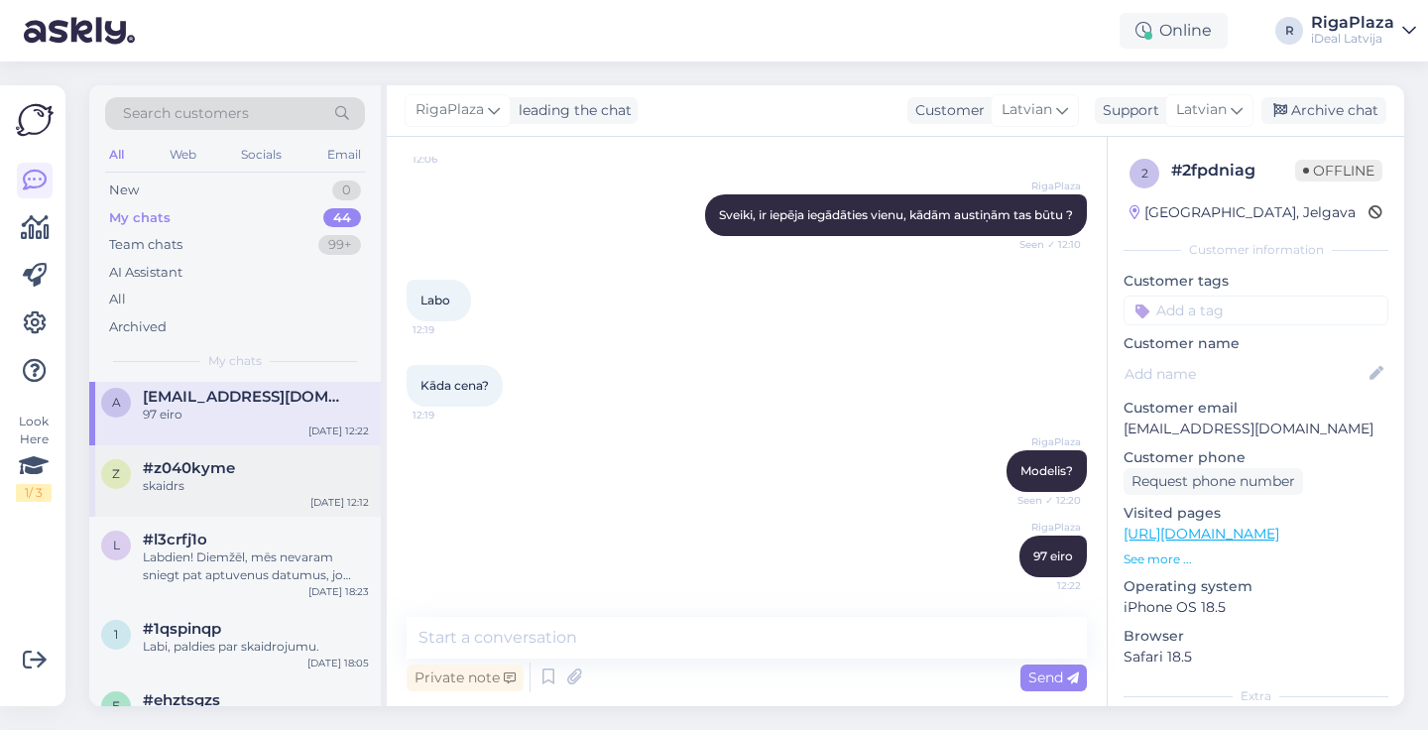
click at [233, 464] on span "#z040kyme" at bounding box center [189, 468] width 92 height 18
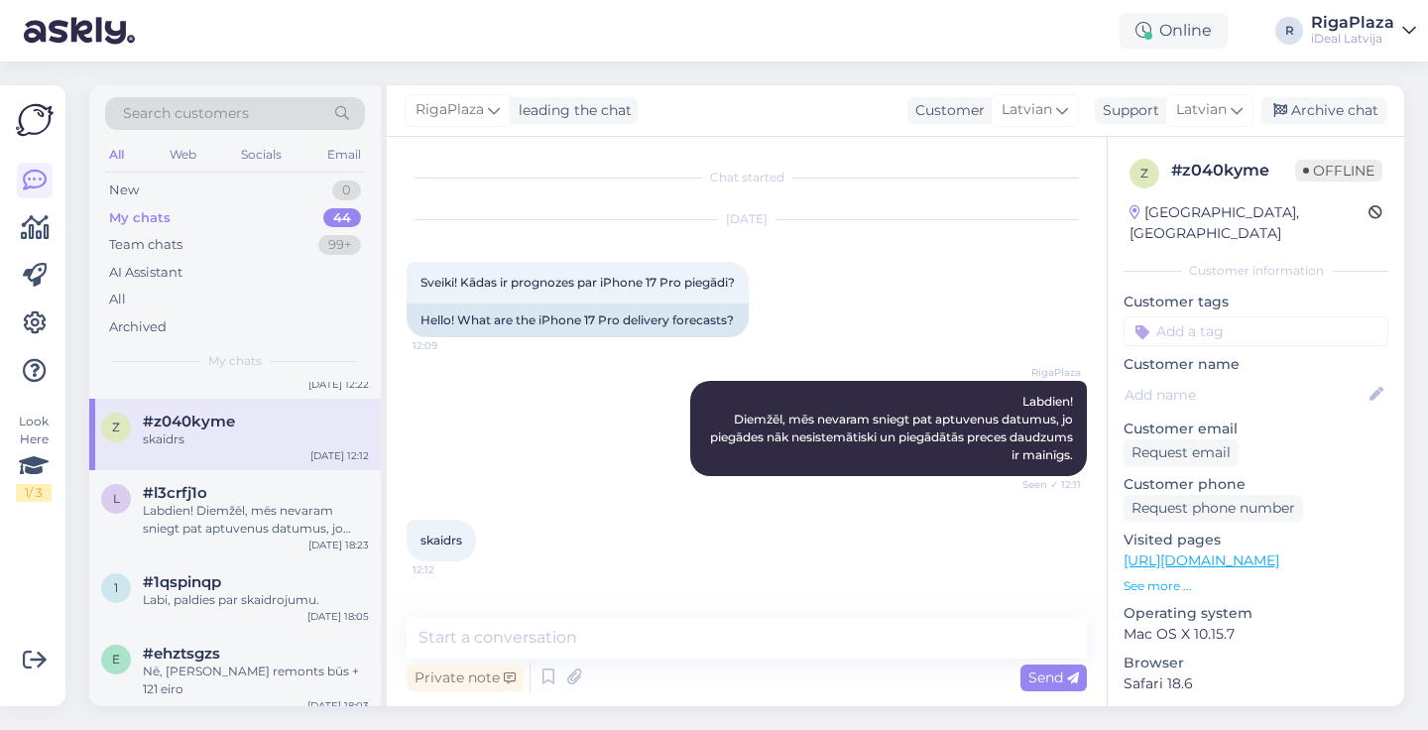
scroll to position [396, 0]
click at [227, 500] on div "Labdien! Diemžēl, mēs nevaram sniegt pat aptuvenus datumus, jo piegādes nāk nes…" at bounding box center [256, 518] width 226 height 36
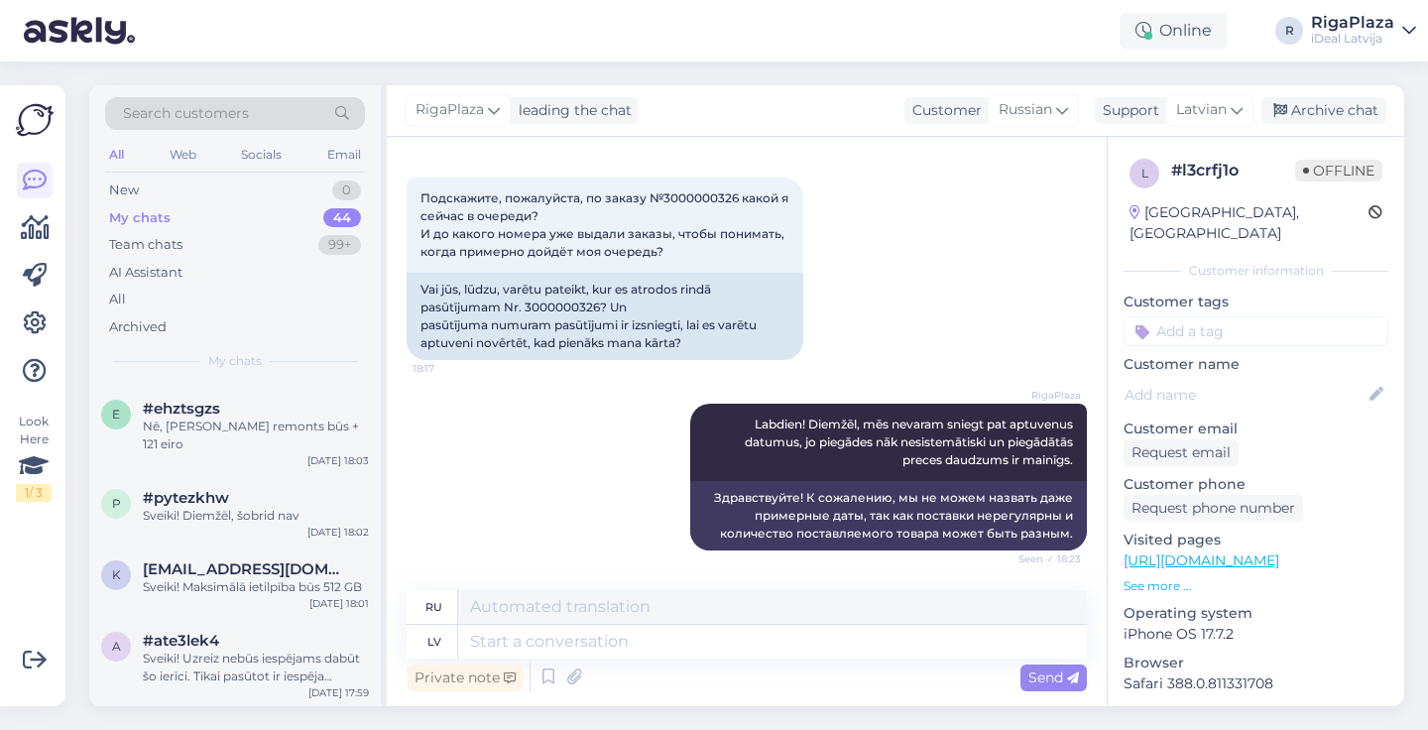
scroll to position [706, 0]
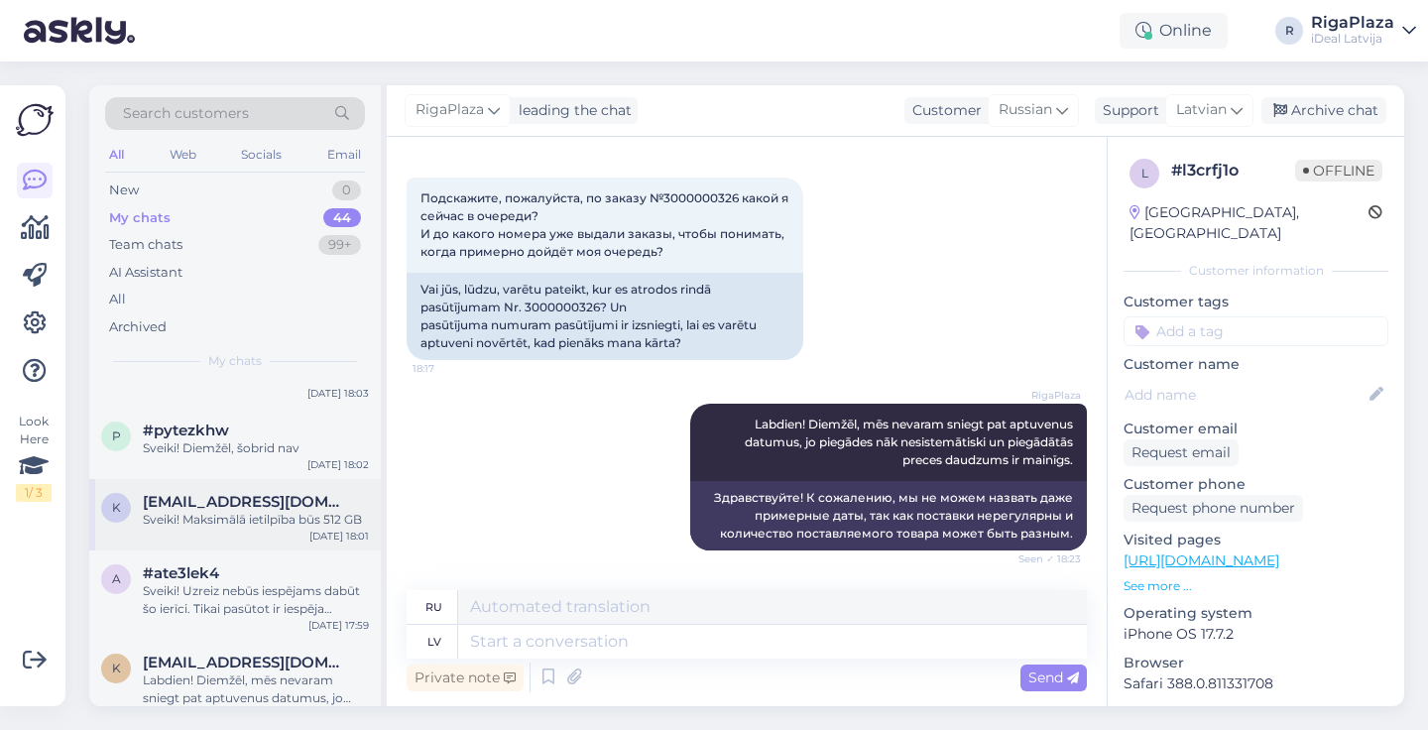
click at [227, 511] on div "Sveiki! Maksimālā ietilpība būs 512 GB" at bounding box center [256, 520] width 226 height 18
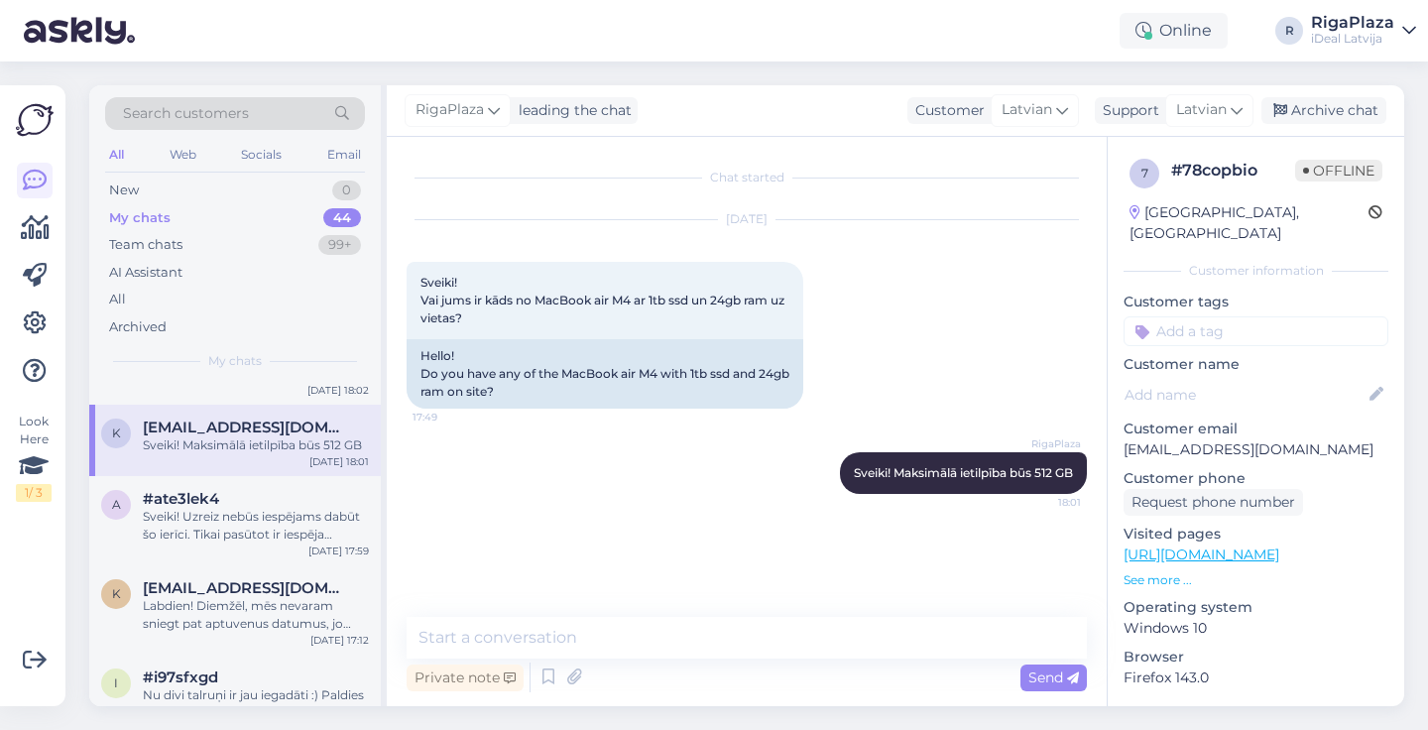
scroll to position [783, 0]
click at [227, 506] on div "Sveiki! Uzreiz nebūs iespējams dabūt šo ierīci. Tikai pasūtot ir iespēja saņemt…" at bounding box center [256, 524] width 226 height 36
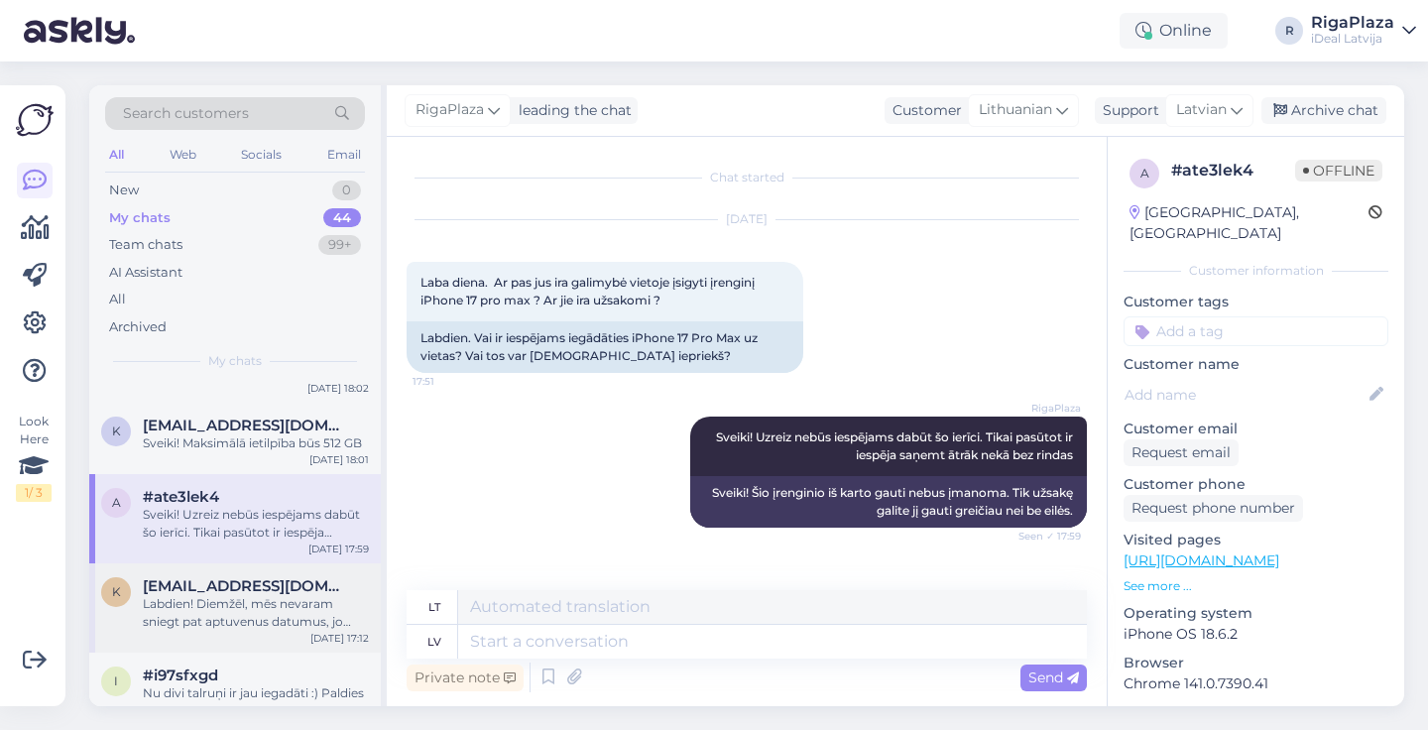
click at [247, 577] on span "[EMAIL_ADDRESS][DOMAIN_NAME]" at bounding box center [246, 586] width 206 height 18
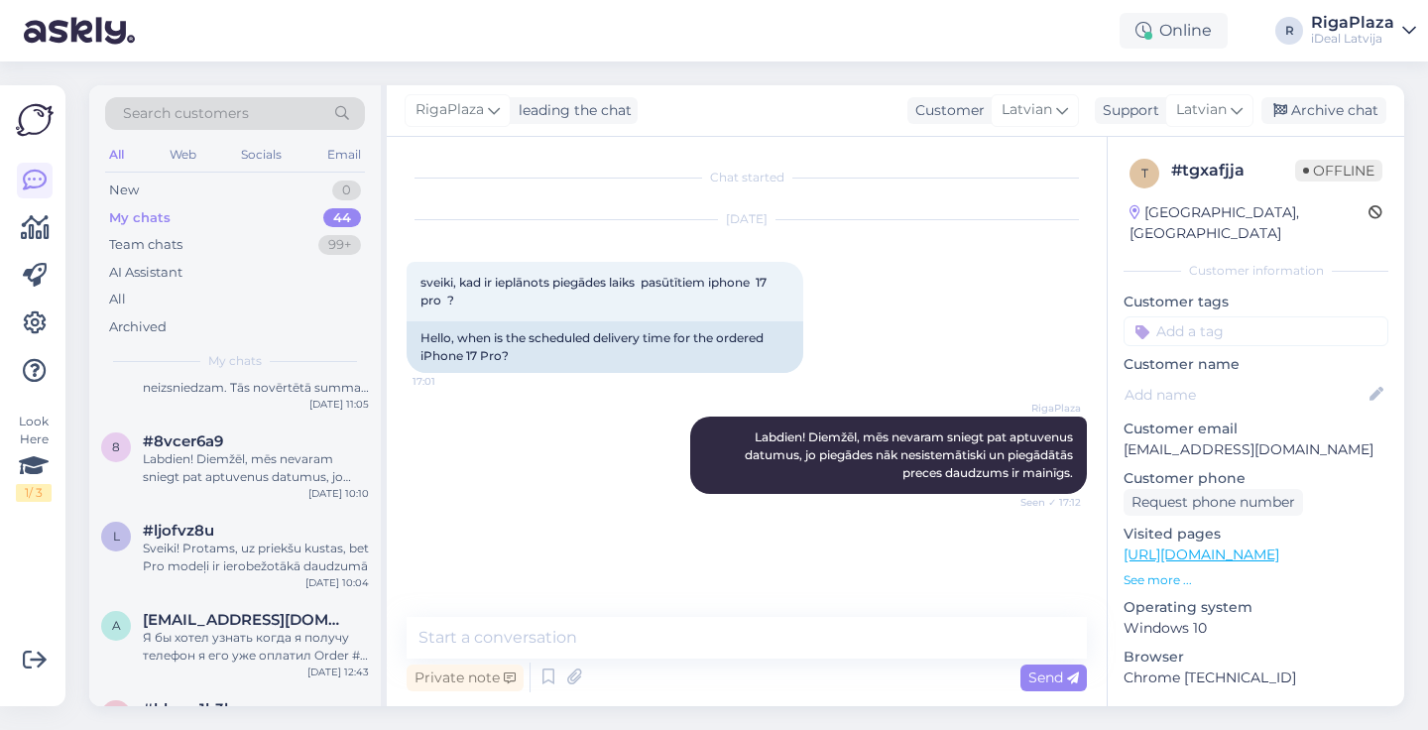
scroll to position [2812, 0]
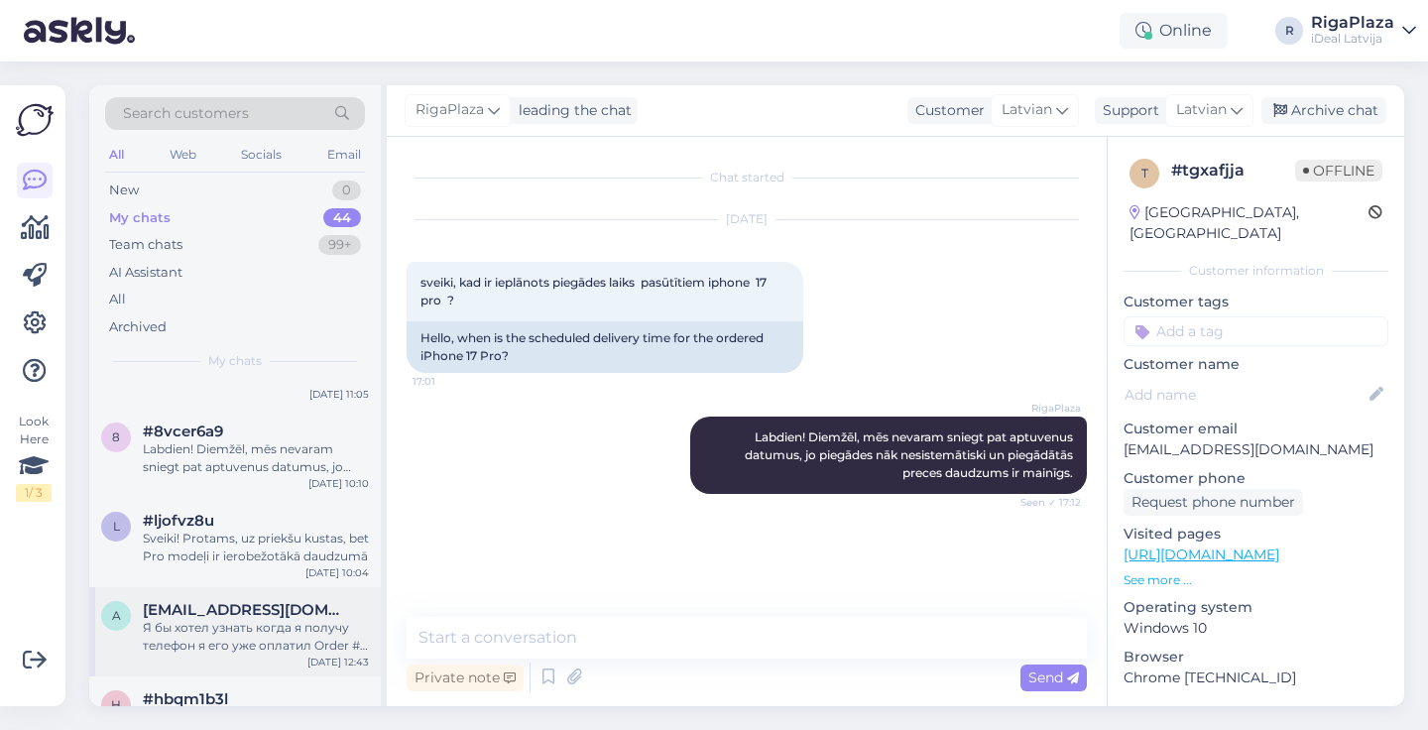
click at [234, 601] on span "[EMAIL_ADDRESS][DOMAIN_NAME]" at bounding box center [246, 610] width 206 height 18
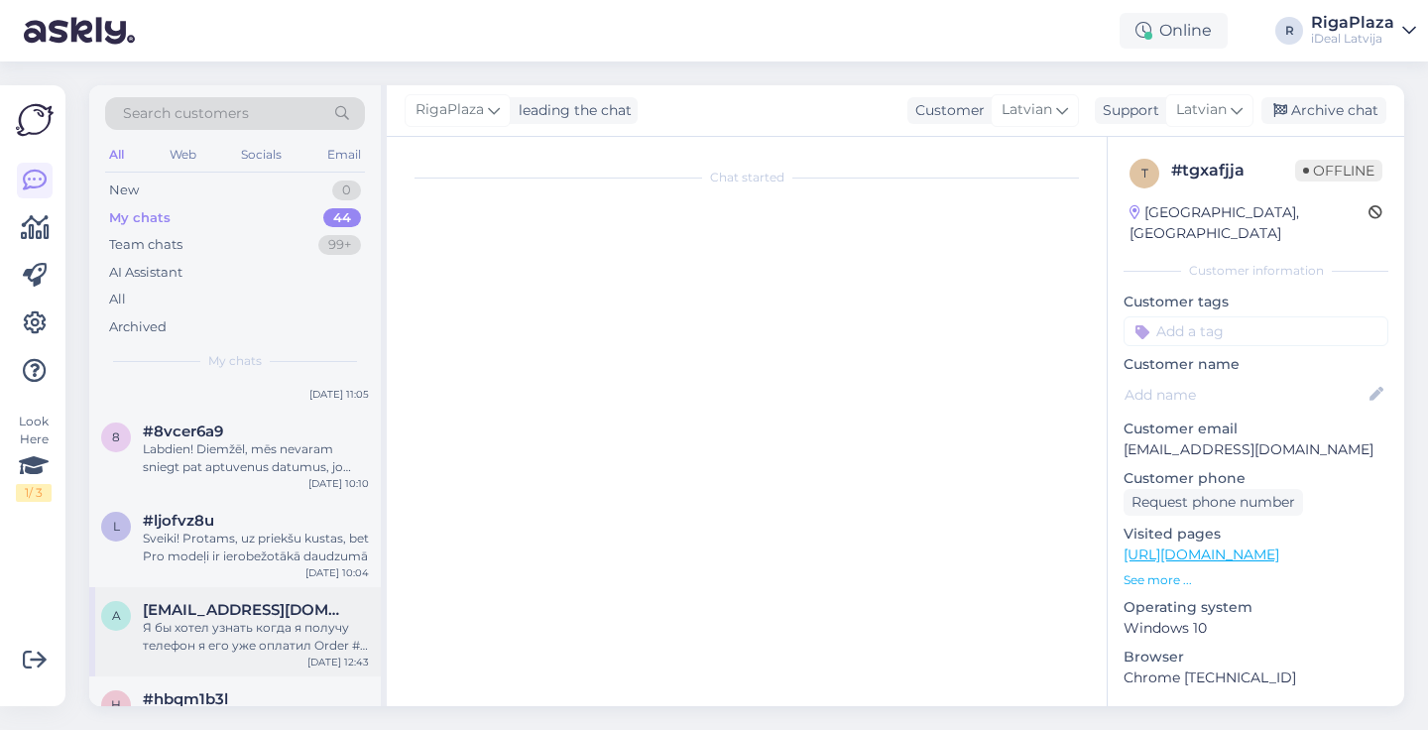
scroll to position [1804, 0]
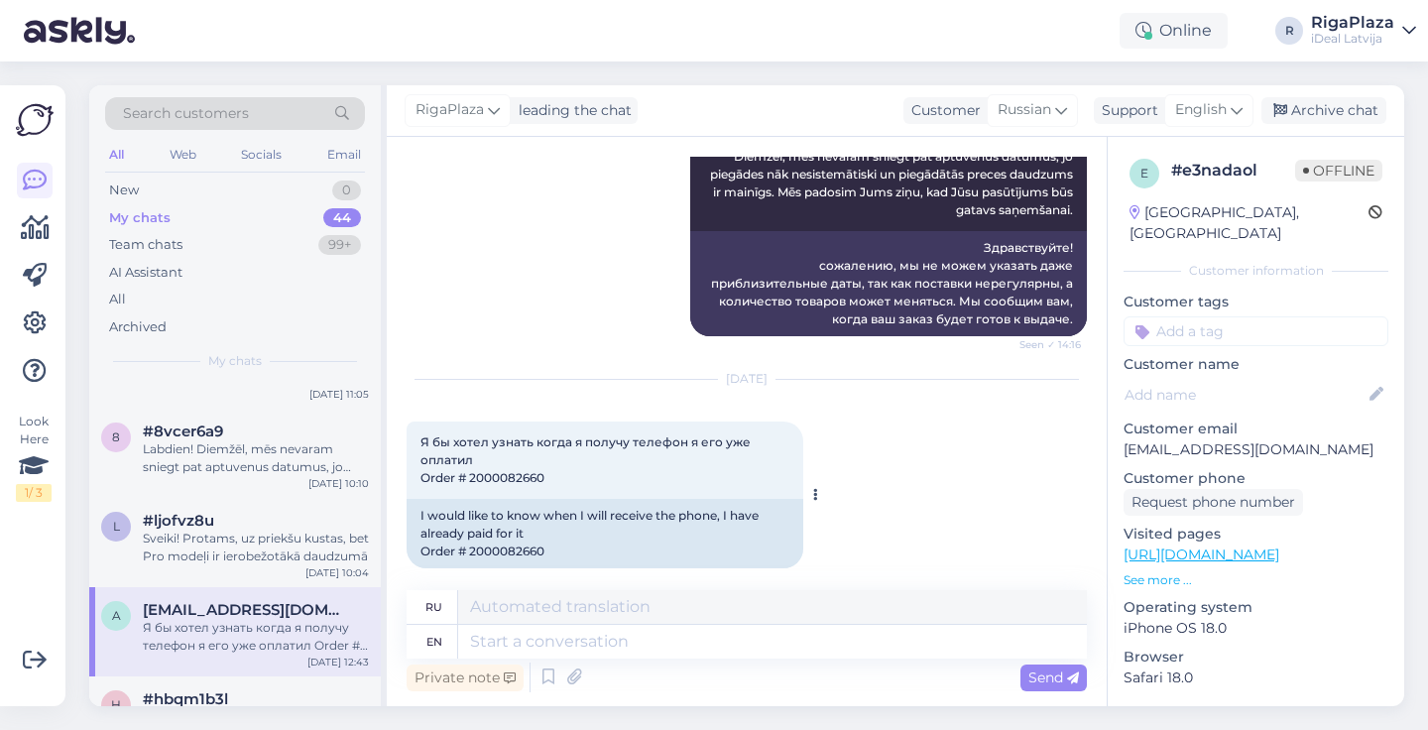
click at [512, 457] on span "Я бы хотел узнать когда я получу телефон я его уже оплатил Order # 2000082660" at bounding box center [587, 459] width 333 height 51
click at [516, 461] on span "Я бы хотел узнать когда я получу телефон я его уже оплатил Order # 2000082660" at bounding box center [587, 459] width 333 height 51
click at [478, 448] on div "Я бы хотел узнать когда я получу телефон я его уже оплатил Order # 2000082660 1…" at bounding box center [605, 460] width 397 height 77
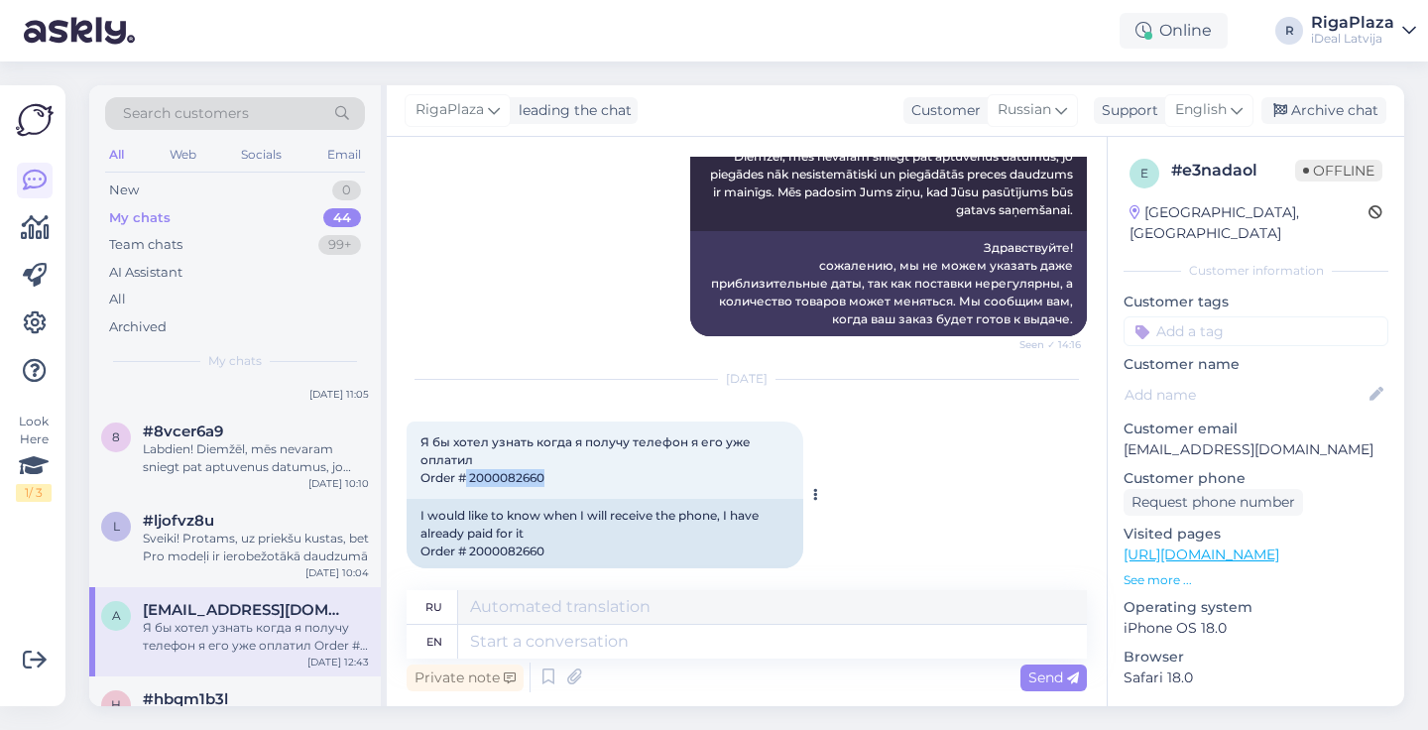
drag, startPoint x: 466, startPoint y: 455, endPoint x: 561, endPoint y: 465, distance: 95.7
click at [561, 465] on div "Я бы хотел узнать когда я получу телефон я его уже оплатил Order # 2000082660 1…" at bounding box center [605, 460] width 397 height 77
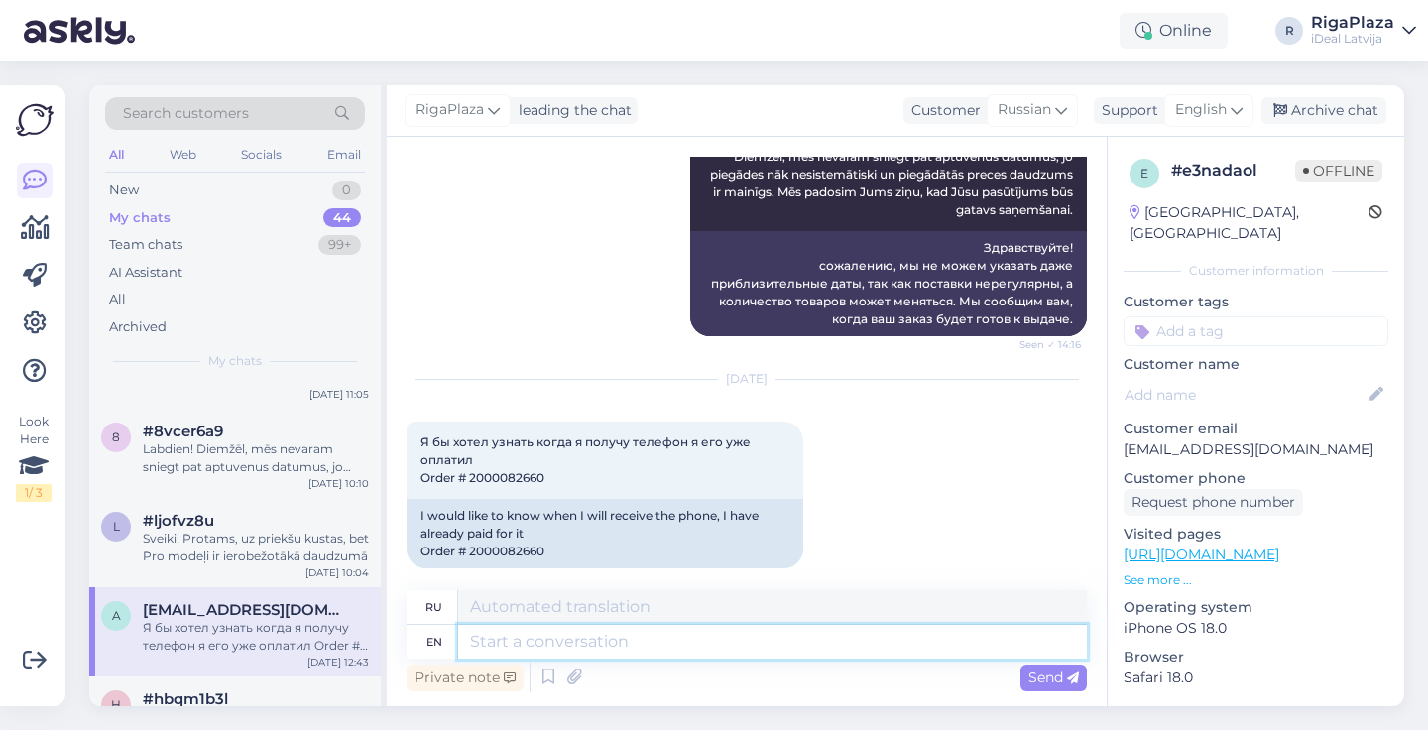
click at [498, 637] on textarea at bounding box center [772, 642] width 629 height 34
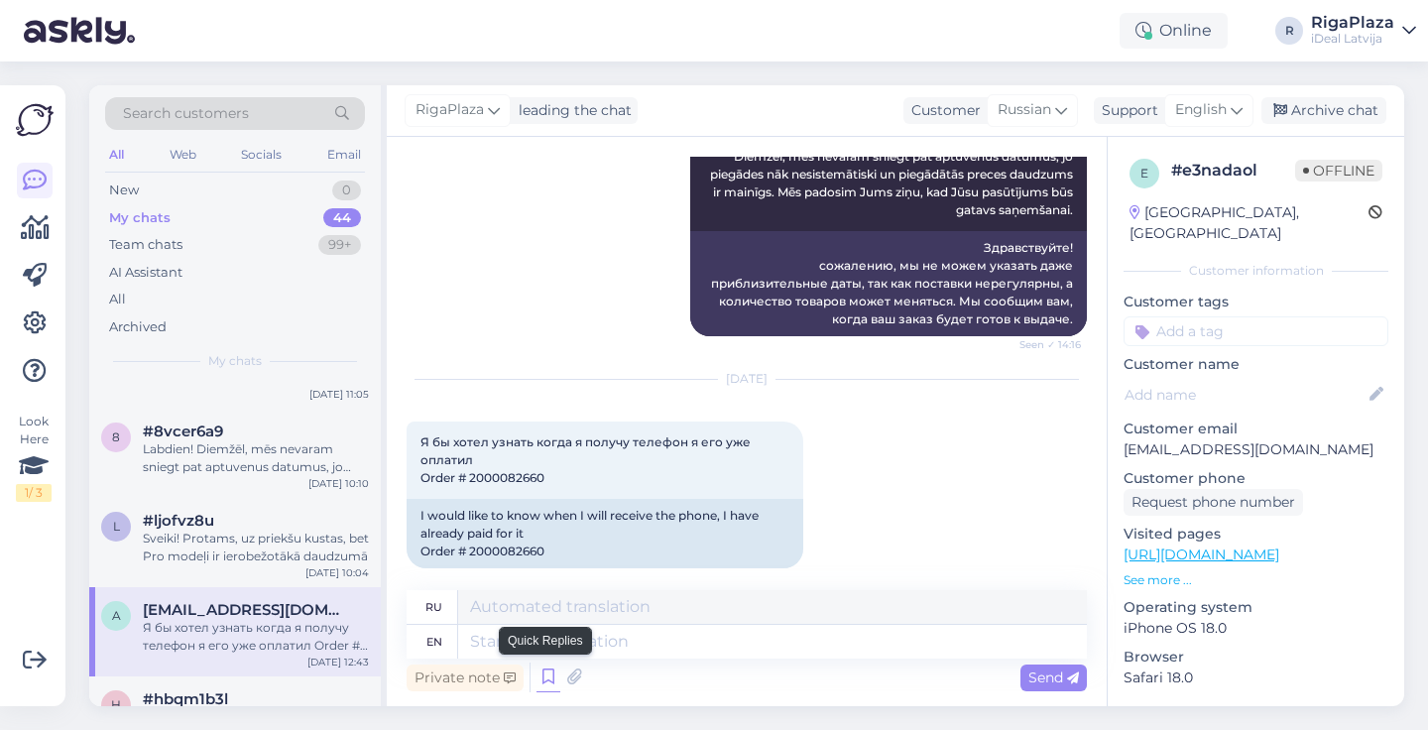
click at [539, 681] on icon at bounding box center [549, 678] width 24 height 30
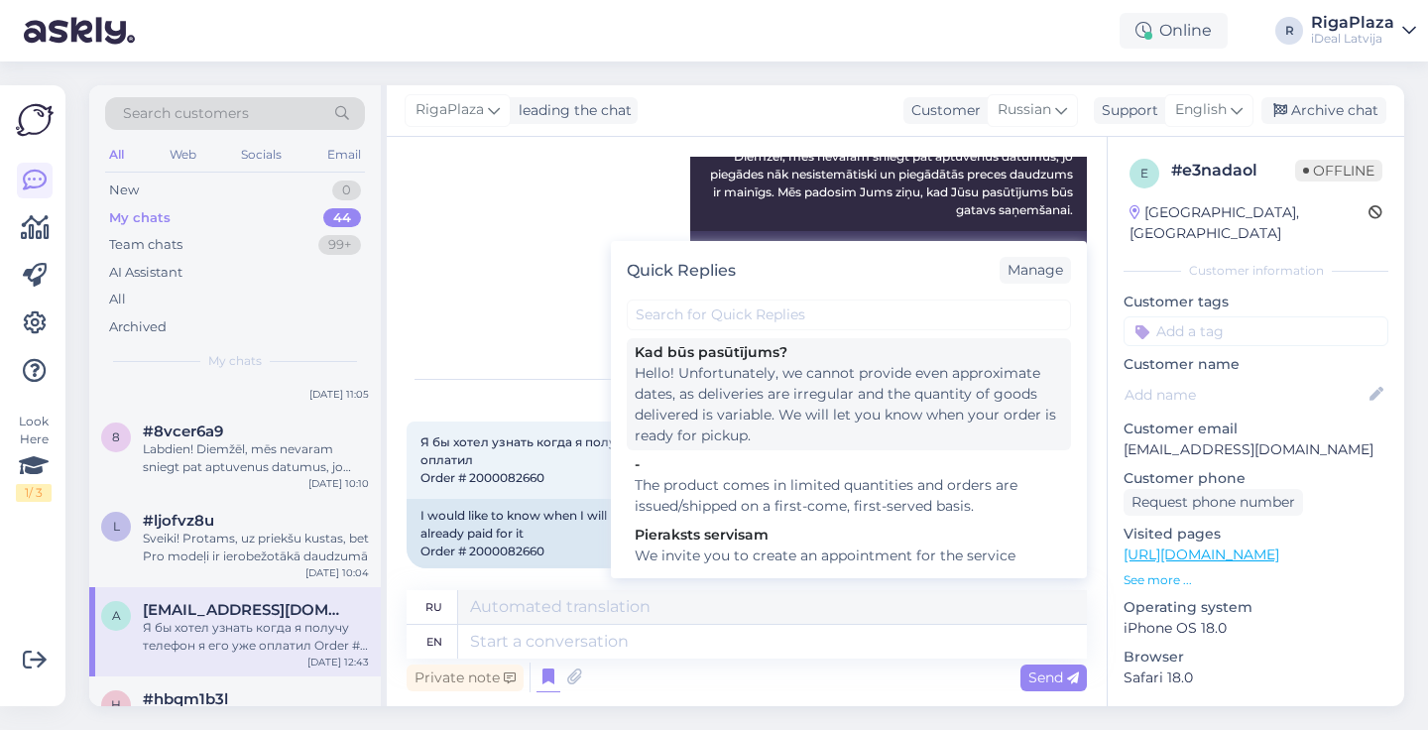
click at [712, 406] on div "Hello! Unfortunately, we cannot provide even approximate dates, as deliveries a…" at bounding box center [849, 404] width 428 height 83
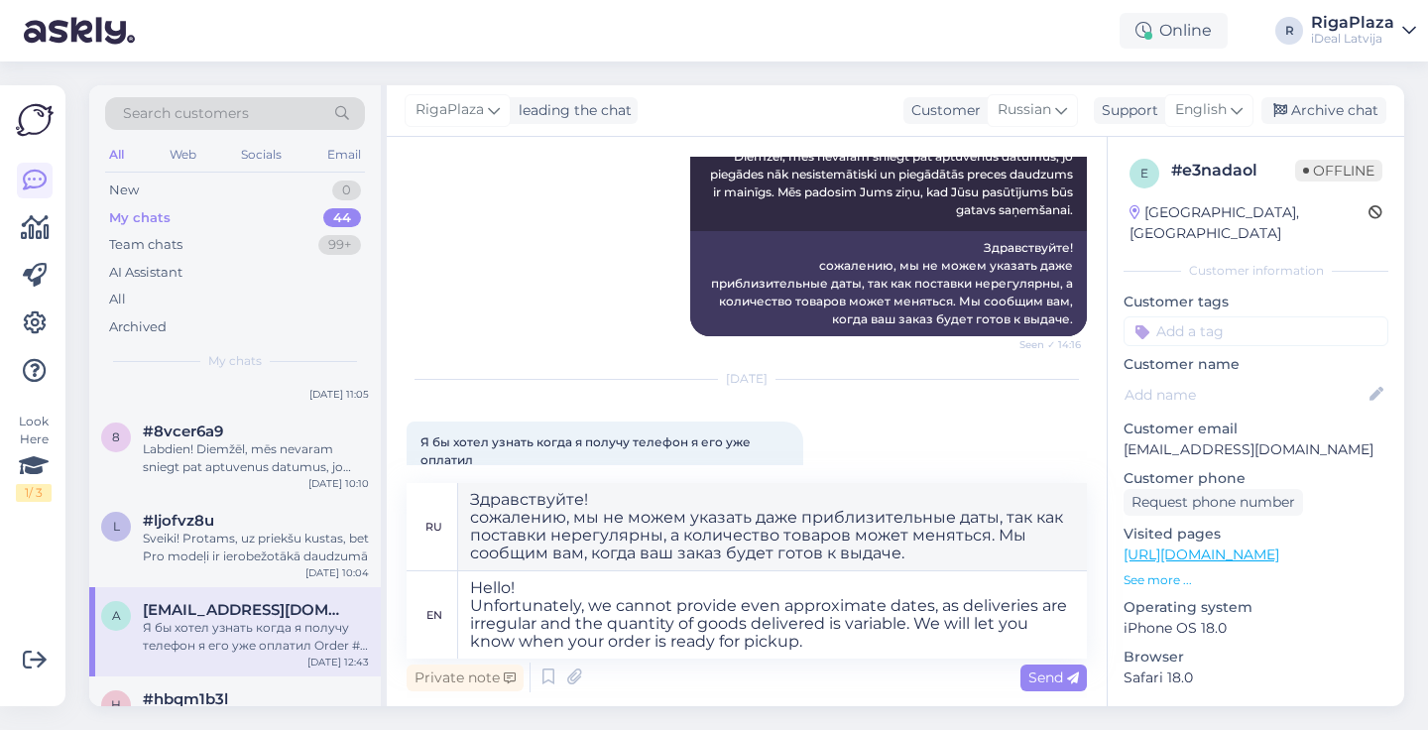
type textarea "Здравствуйте! сожалению, мы не можем указать даже приблизительные даты, так как…"
type textarea "Hello! Unfortunately, we cannot provide even approximate dates, as deliveries a…"
click at [873, 641] on textarea "Hello! Unfortunately, we cannot provide even approximate dates, as deliveries a…" at bounding box center [772, 614] width 629 height 87
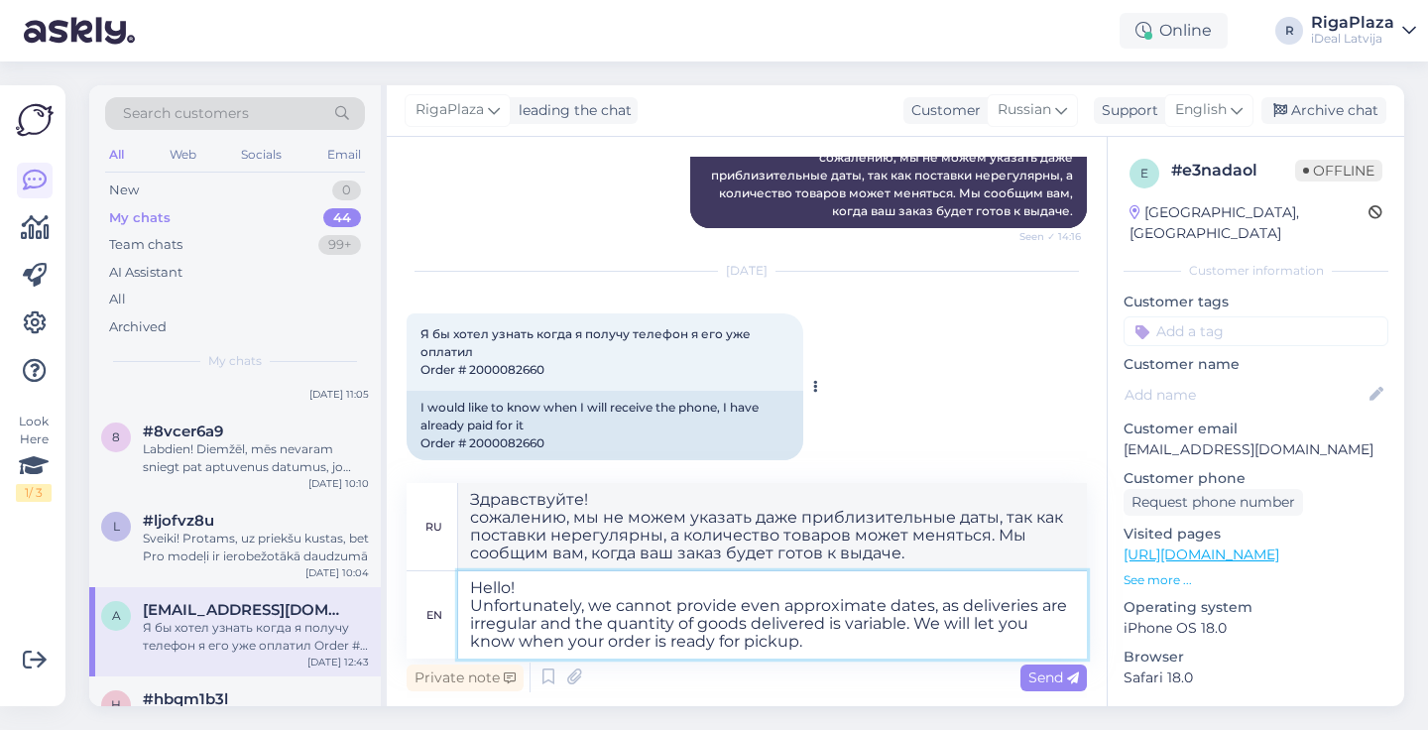
scroll to position [1911, 0]
click at [817, 647] on textarea "Hello! Unfortunately, we cannot provide even approximate dates, as deliveries a…" at bounding box center [772, 614] width 629 height 87
click at [836, 645] on textarea "Hello! Unfortunately, we cannot provide even approximate dates, as deliveries a…" at bounding box center [772, 614] width 629 height 87
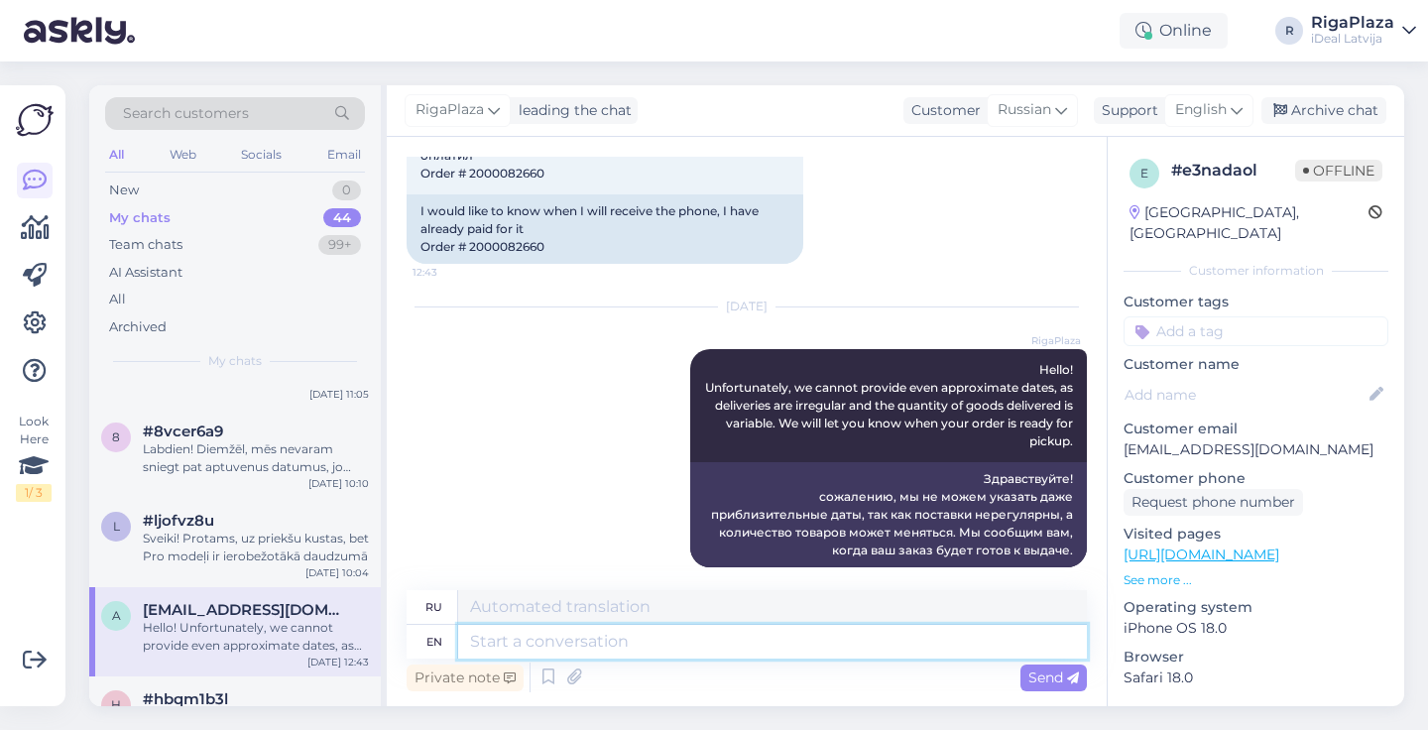
scroll to position [2108, 0]
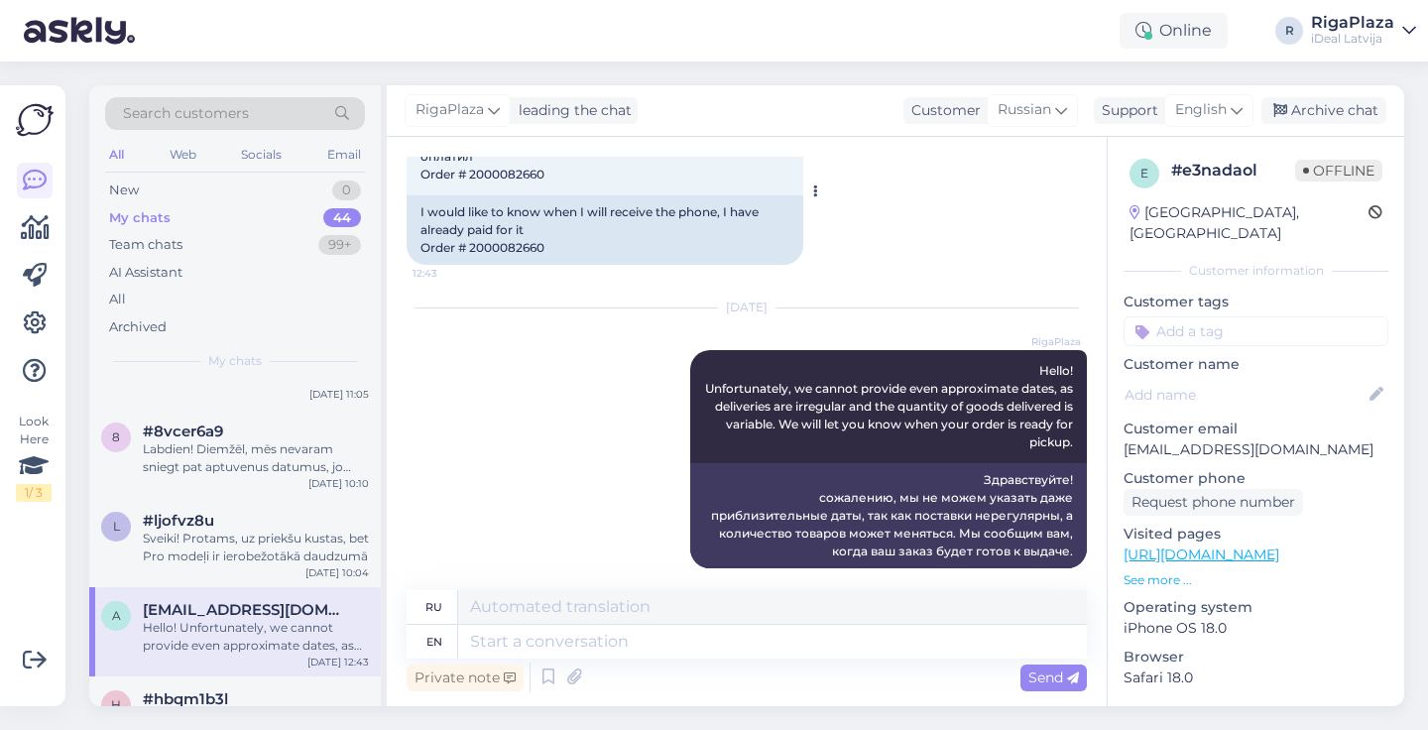
click at [513, 230] on div "I would like to know when I will receive the phone, I have already paid for it …" at bounding box center [605, 229] width 397 height 69
click at [75, 46] on img at bounding box center [79, 30] width 111 height 61
click at [72, 28] on img at bounding box center [79, 30] width 111 height 61
click at [507, 367] on div "[DATE] RigaPlaza Hello! Unfortunately, we cannot provide even approximate dates…" at bounding box center [747, 438] width 680 height 303
